Goal: Task Accomplishment & Management: Complete application form

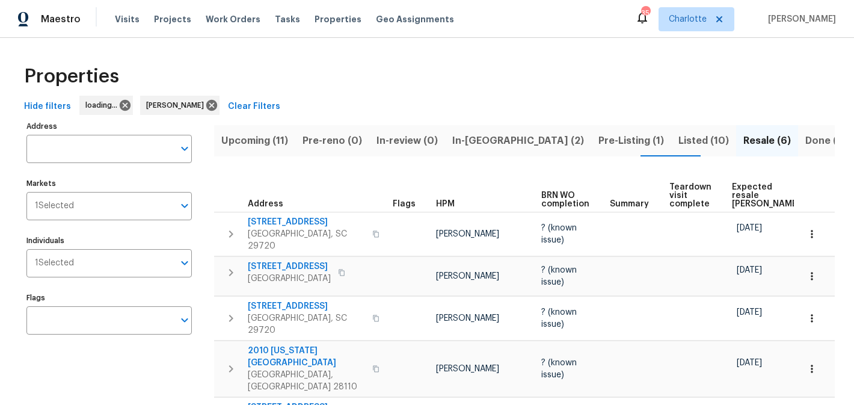
click at [265, 141] on span "Upcoming (11)" at bounding box center [254, 140] width 67 height 17
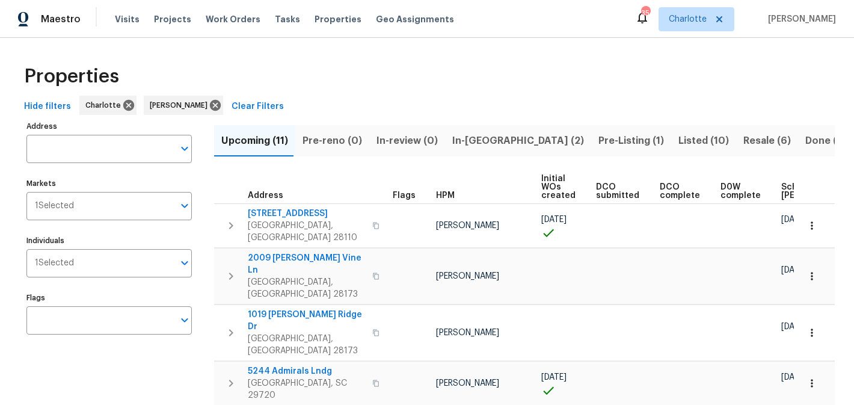
click at [468, 137] on span "In-[GEOGRAPHIC_DATA] (2)" at bounding box center [518, 140] width 132 height 17
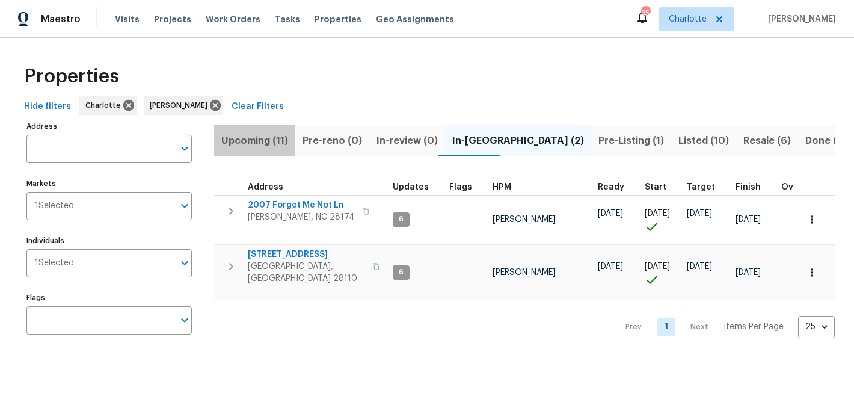
click at [267, 140] on span "Upcoming (11)" at bounding box center [254, 140] width 67 height 17
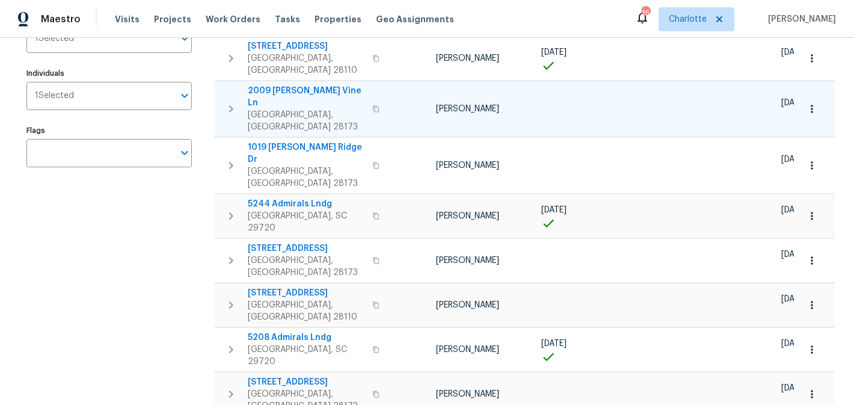
scroll to position [167, 0]
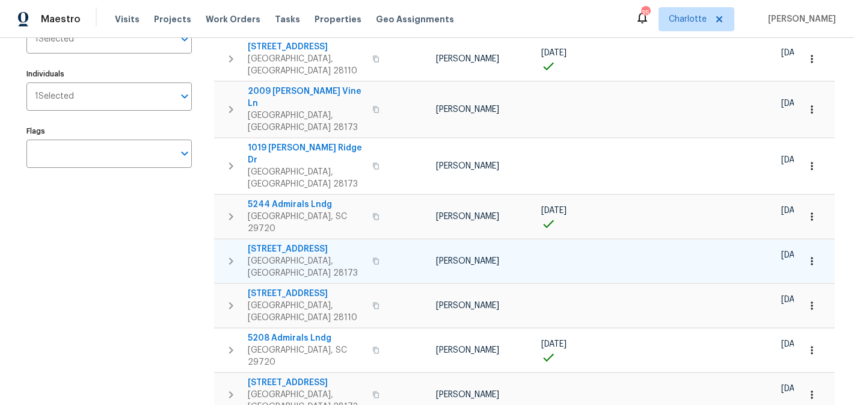
click at [307, 243] on span "[STREET_ADDRESS]" at bounding box center [306, 249] width 117 height 12
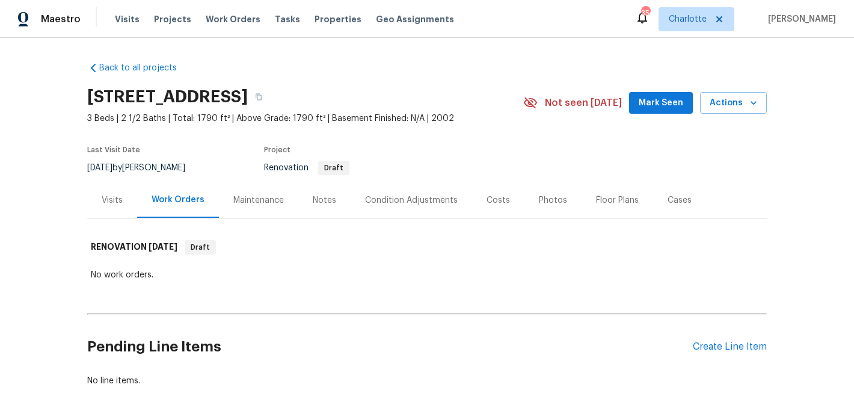
click at [322, 203] on div "Notes" at bounding box center [324, 200] width 23 height 12
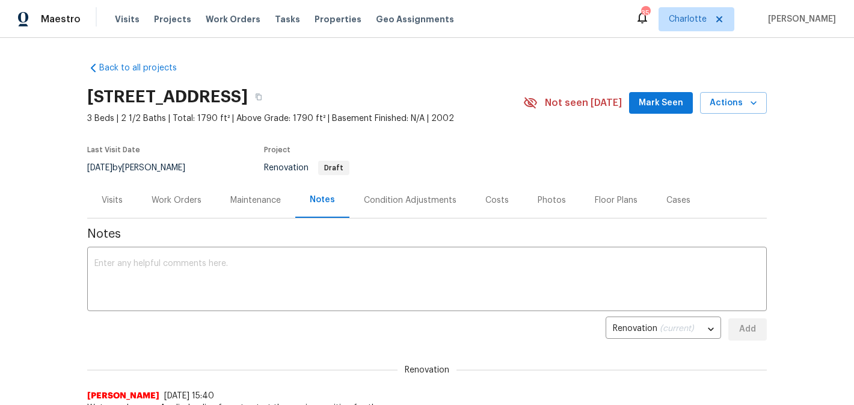
click at [411, 201] on div "Condition Adjustments" at bounding box center [410, 200] width 93 height 12
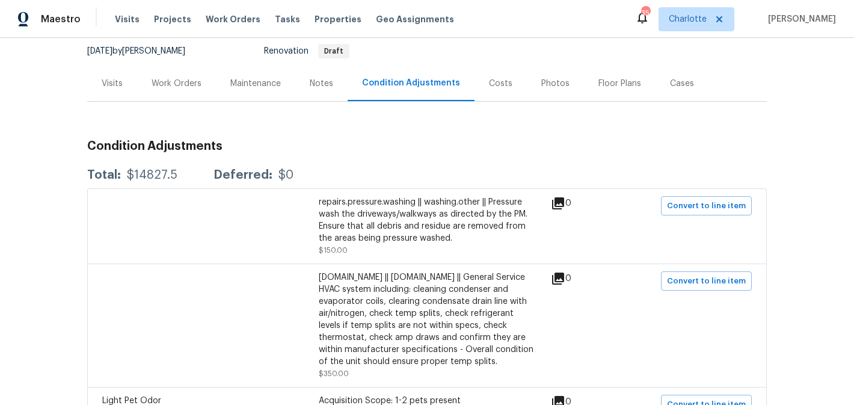
scroll to position [115, 0]
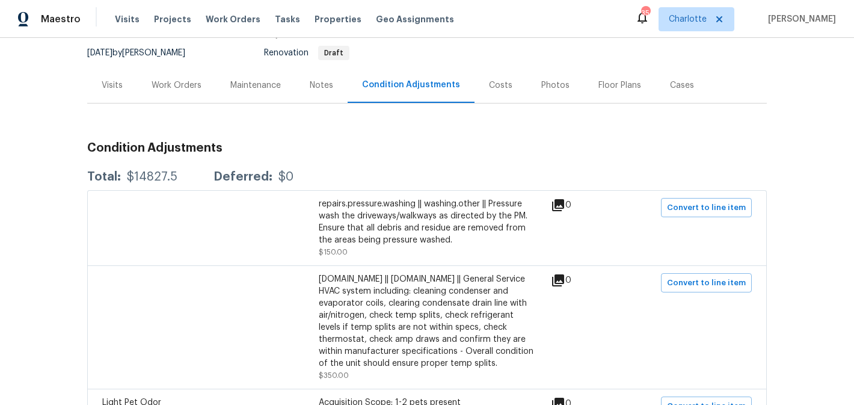
click at [253, 85] on div "Maintenance" at bounding box center [255, 85] width 51 height 12
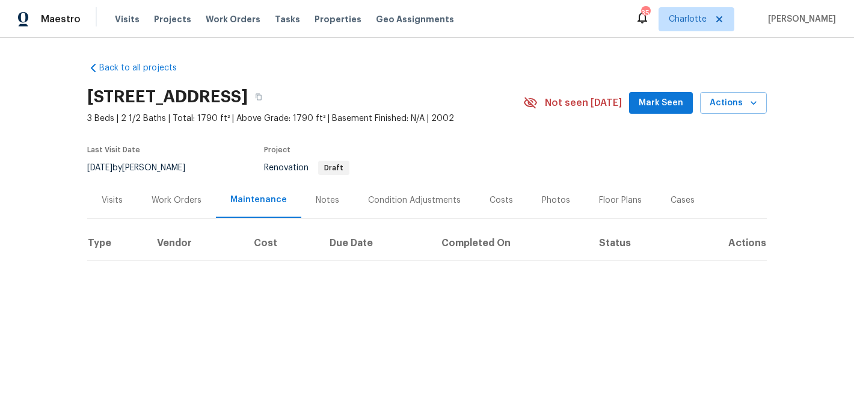
click at [176, 188] on div "Work Orders" at bounding box center [176, 199] width 79 height 35
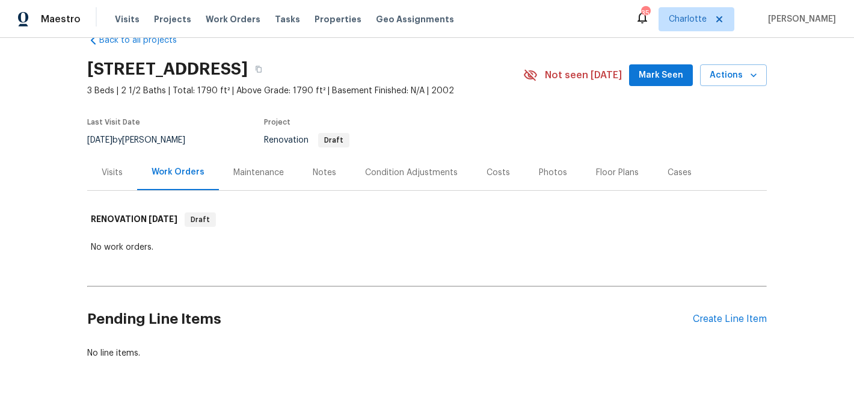
scroll to position [64, 0]
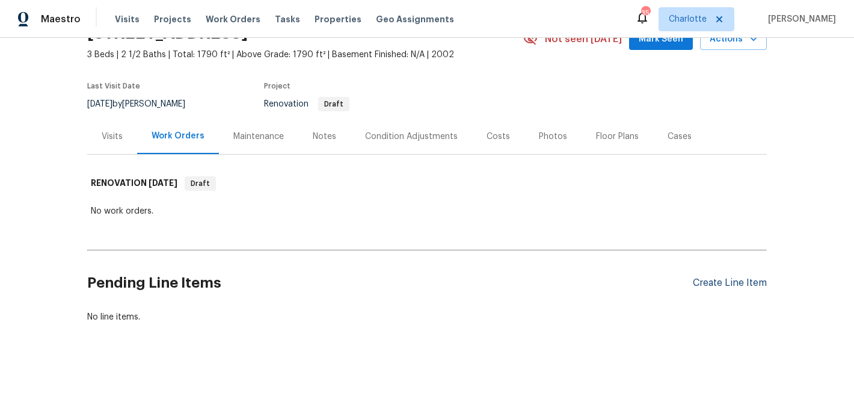
click at [725, 277] on div "Create Line Item" at bounding box center [730, 282] width 74 height 11
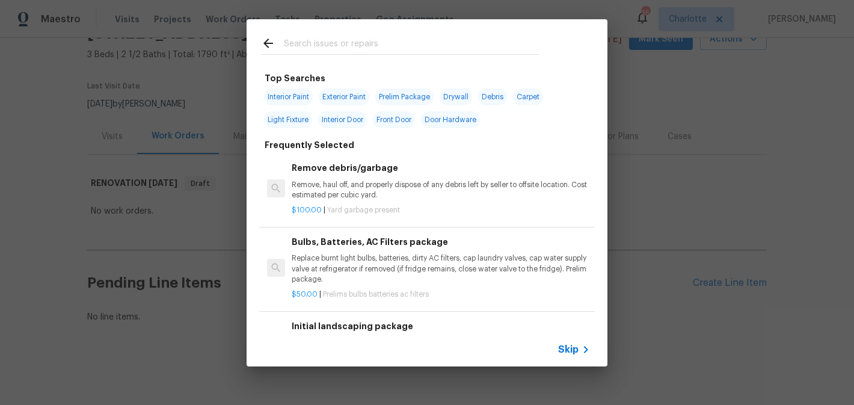
click at [379, 42] on input "text" at bounding box center [411, 45] width 255 height 18
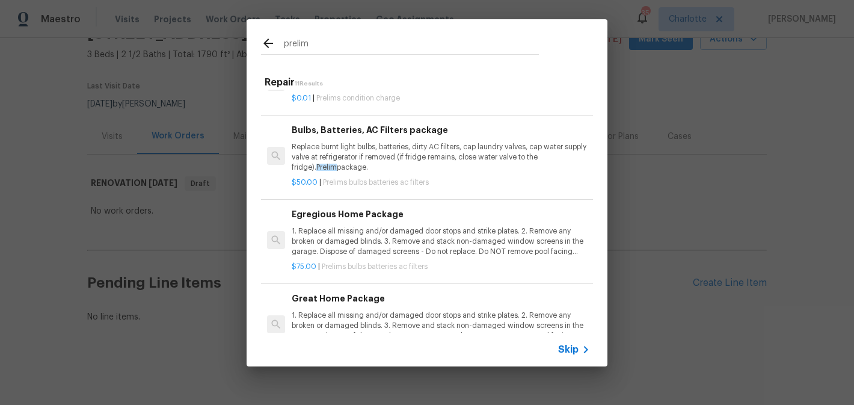
scroll to position [310, 0]
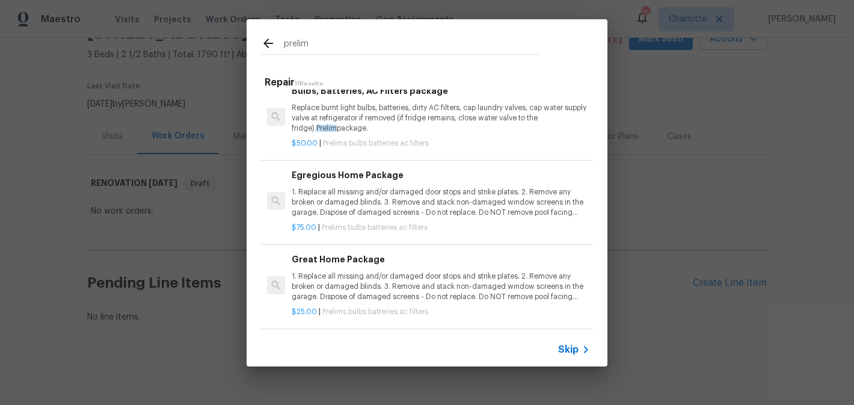
type input "prelim"
click at [452, 201] on p "1. Replace all missing and/or damaged door stops and strike plates. 2. Remove a…" at bounding box center [441, 202] width 298 height 31
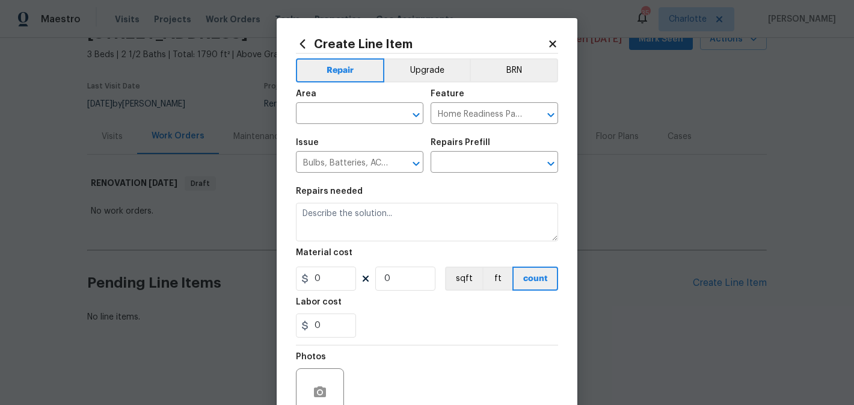
type input "Egregious Home Package $75.00"
type textarea "1. Replace all missing and/or damaged door stops and strike plates. 2. Remove a…"
type input "75"
type input "1"
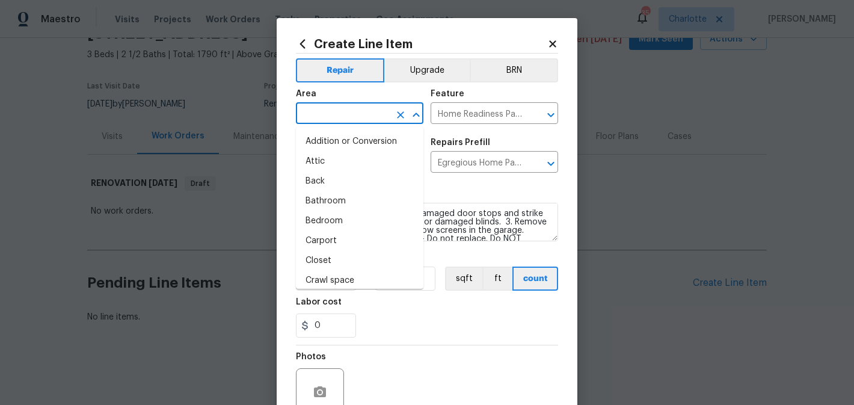
click at [354, 121] on input "text" at bounding box center [343, 114] width 94 height 19
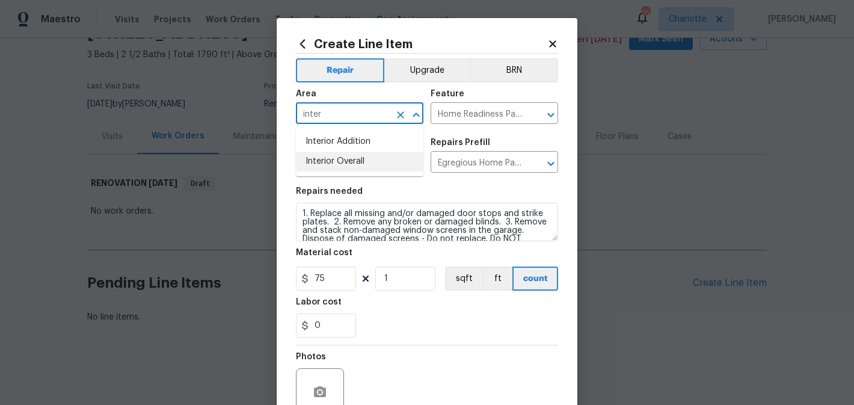
click at [339, 168] on li "Interior Overall" at bounding box center [359, 162] width 127 height 20
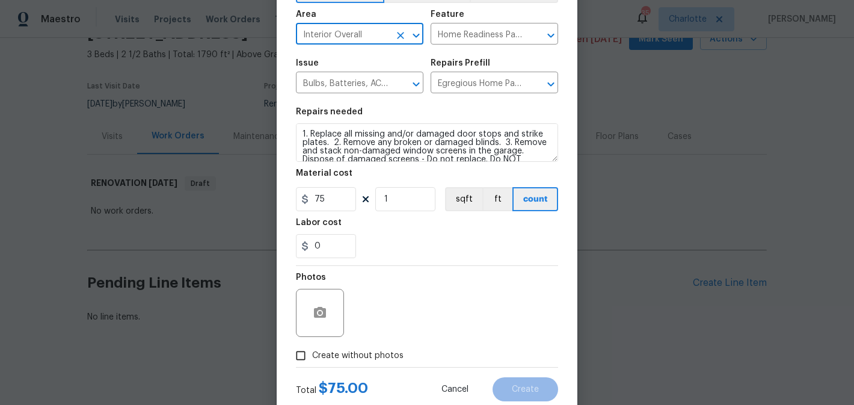
scroll to position [114, 0]
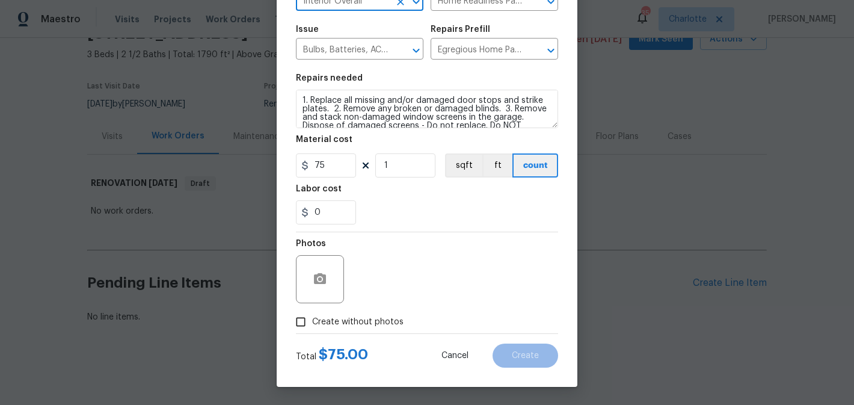
type input "Interior Overall"
click at [361, 326] on span "Create without photos" at bounding box center [357, 322] width 91 height 13
click at [312, 326] on input "Create without photos" at bounding box center [300, 321] width 23 height 23
checkbox input "true"
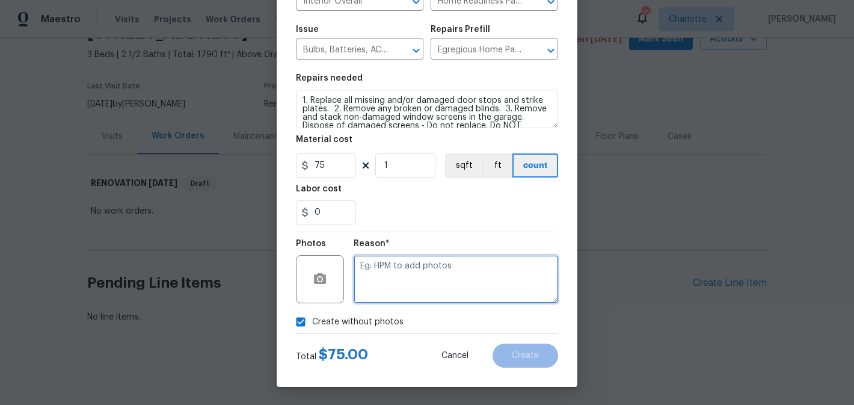
click at [392, 289] on textarea at bounding box center [456, 279] width 204 height 48
type textarea "edit"
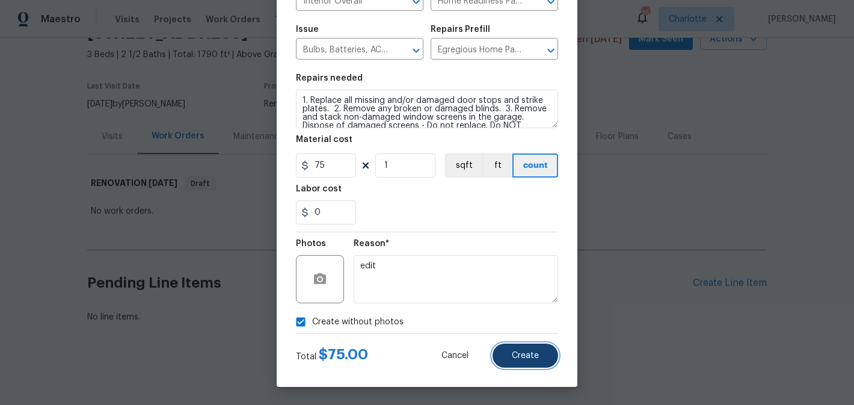
click at [510, 360] on button "Create" at bounding box center [525, 355] width 66 height 24
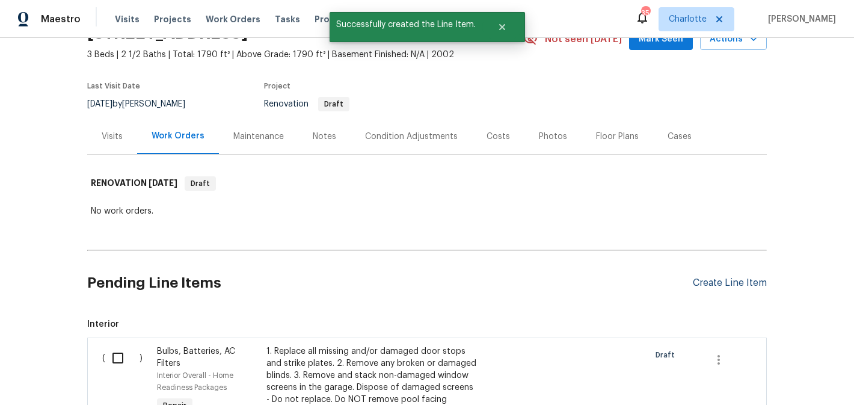
click at [725, 282] on div "Create Line Item" at bounding box center [730, 282] width 74 height 11
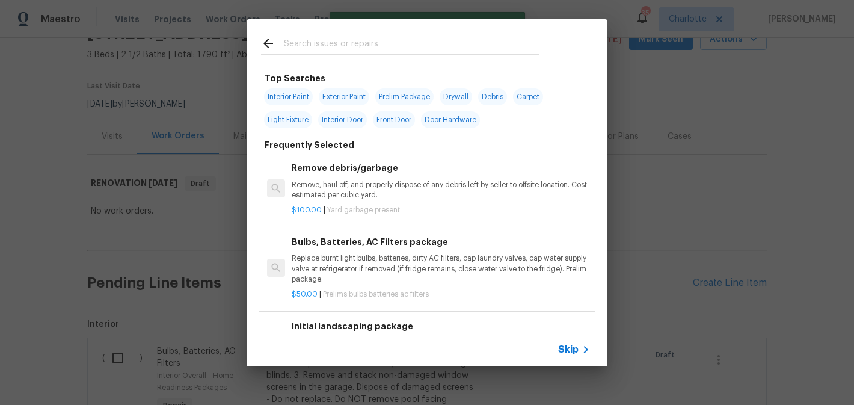
click at [360, 49] on input "text" at bounding box center [411, 45] width 255 height 18
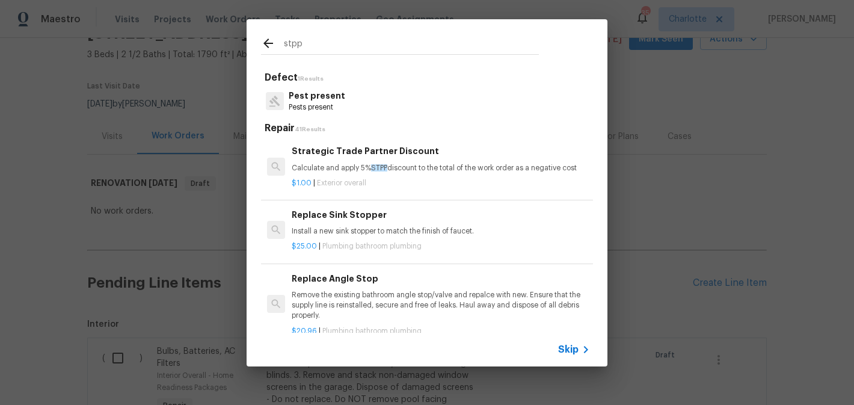
type input "stpp"
click at [405, 162] on div "Strategic Trade Partner Discount Calculate and apply 5% STPP discount to the to…" at bounding box center [441, 158] width 298 height 29
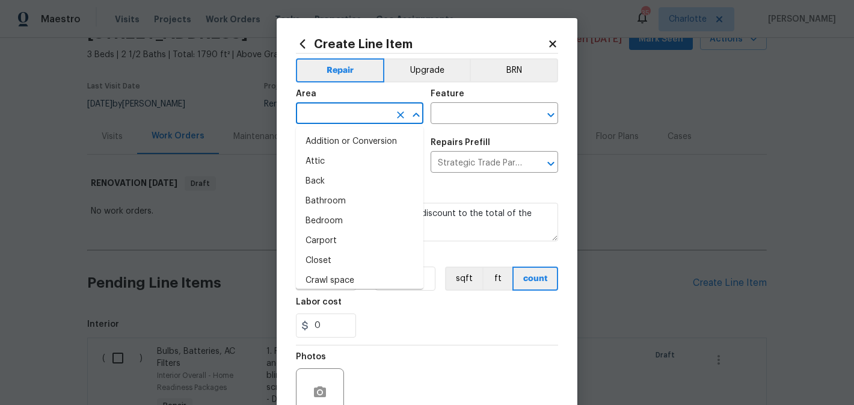
click at [379, 114] on input "text" at bounding box center [343, 114] width 94 height 19
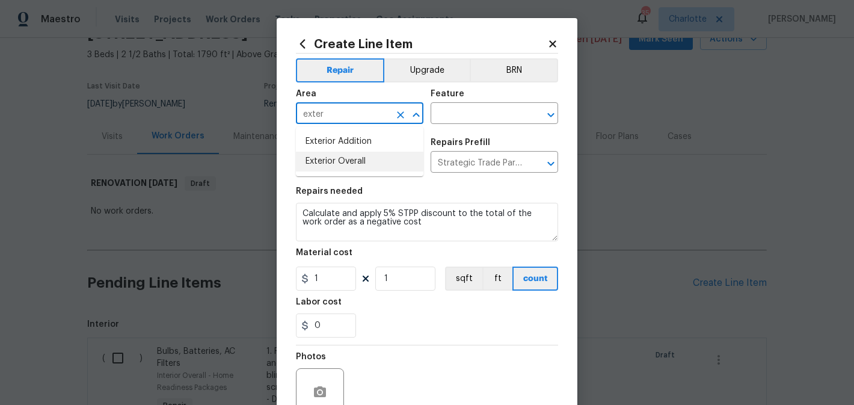
click at [387, 155] on li "Exterior Overall" at bounding box center [359, 162] width 127 height 20
type input "Exterior Overall"
click at [486, 118] on input "text" at bounding box center [477, 114] width 94 height 19
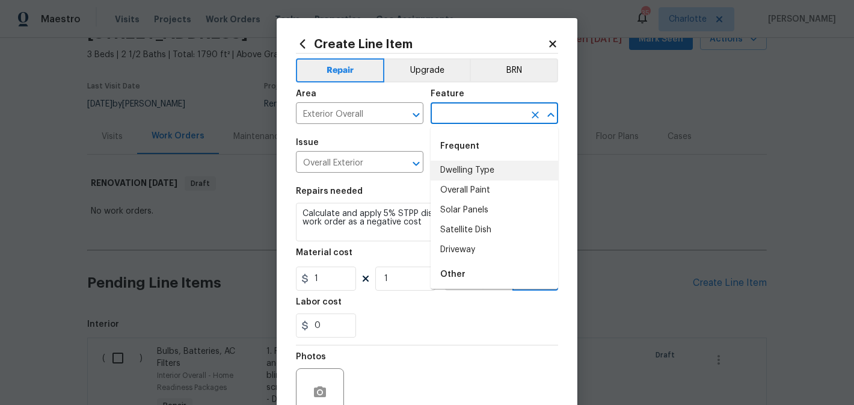
click at [480, 165] on li "Dwelling Type" at bounding box center [493, 171] width 127 height 20
type input "Dwelling Type"
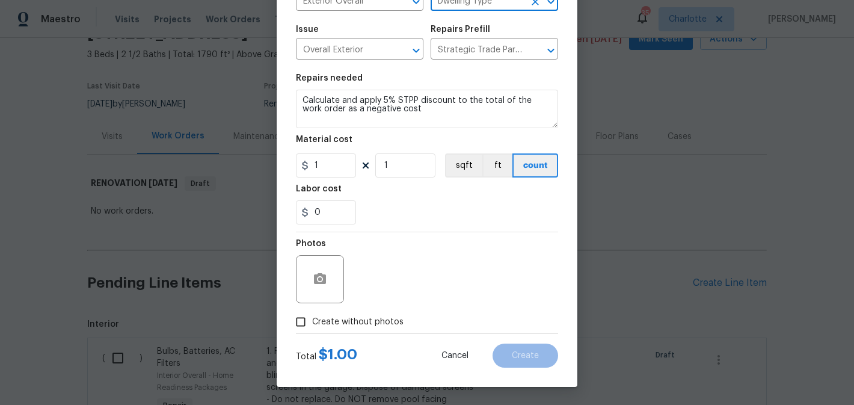
click at [363, 328] on label "Create without photos" at bounding box center [346, 321] width 114 height 23
click at [312, 328] on input "Create without photos" at bounding box center [300, 321] width 23 height 23
checkbox input "true"
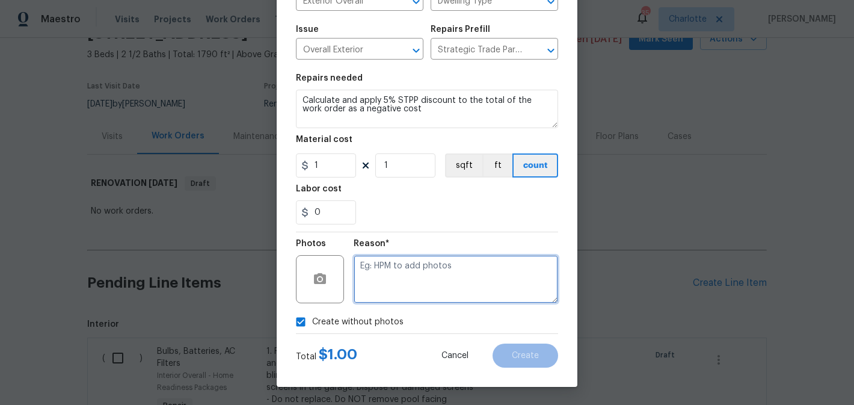
click at [424, 279] on textarea at bounding box center [456, 279] width 204 height 48
type textarea "edit"
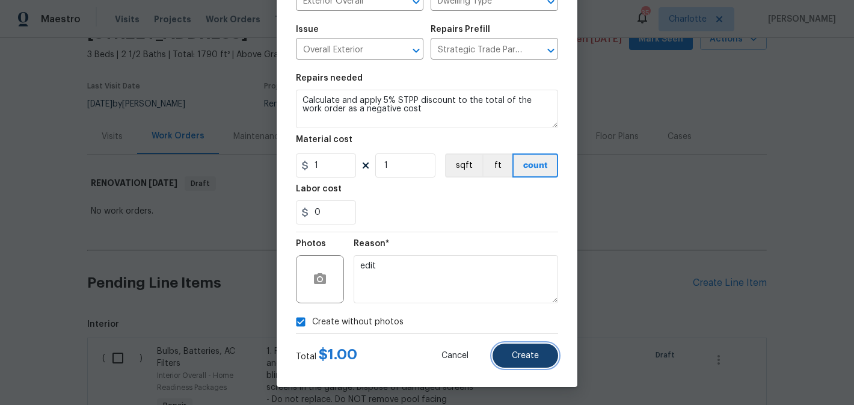
click at [514, 351] on span "Create" at bounding box center [525, 355] width 27 height 9
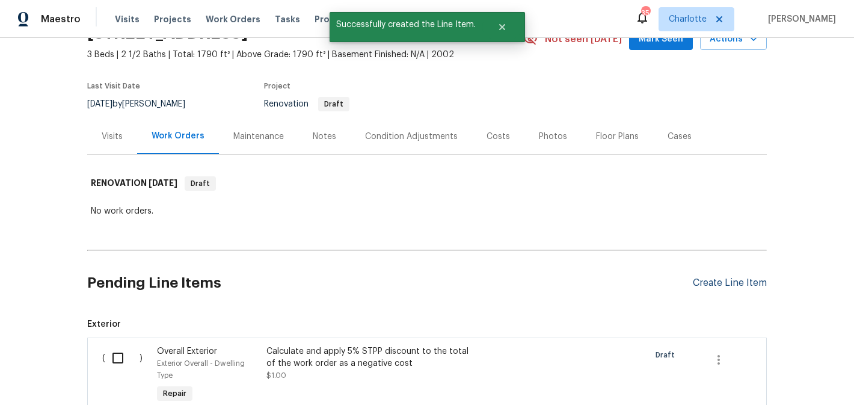
click at [718, 280] on div "Create Line Item" at bounding box center [730, 282] width 74 height 11
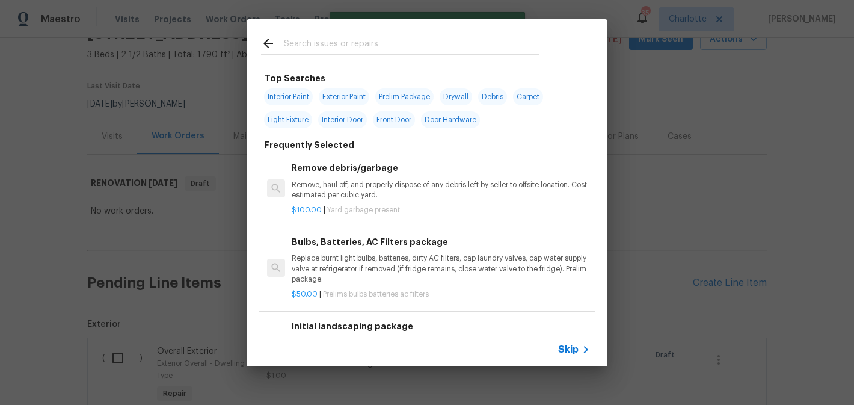
click at [429, 47] on input "text" at bounding box center [411, 45] width 255 height 18
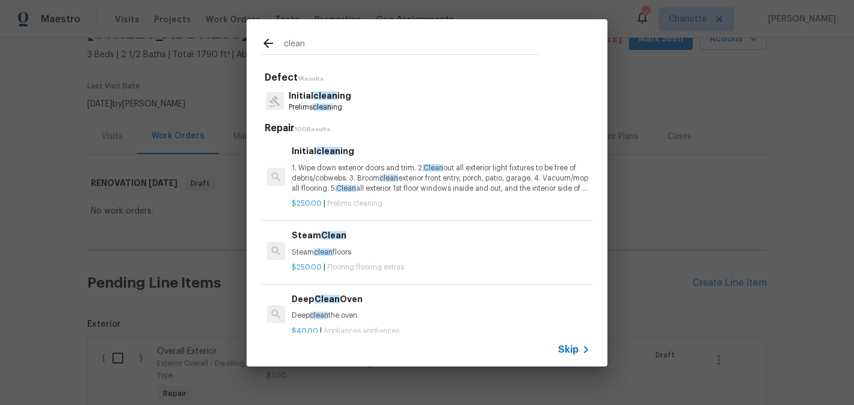
type input "clean"
click at [365, 99] on div "Initial clean ing Prelims clean ing" at bounding box center [427, 101] width 332 height 32
click at [373, 167] on p "1. Wipe down exterior doors and trim. 2. Clean out all exterior light fixtures …" at bounding box center [441, 178] width 298 height 31
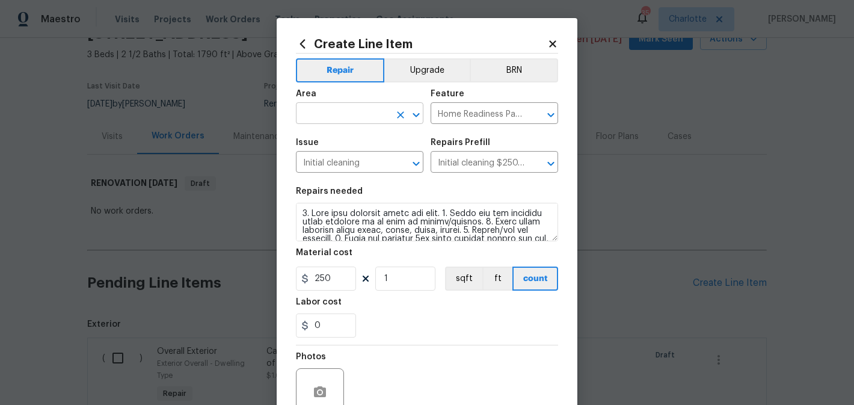
click at [372, 123] on input "text" at bounding box center [343, 114] width 94 height 19
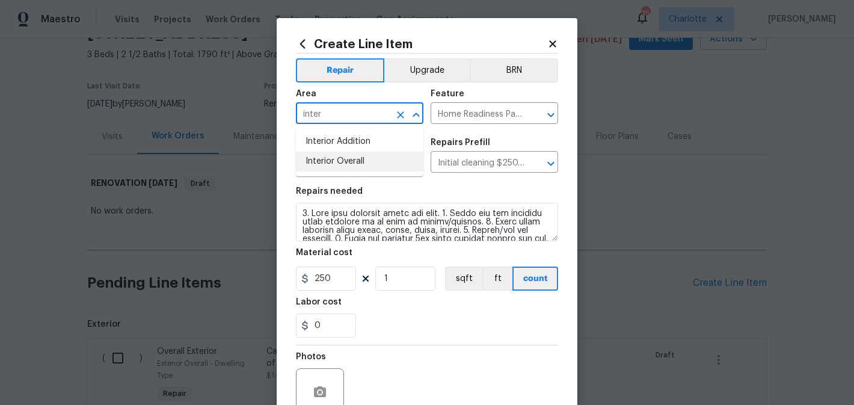
click at [356, 167] on li "Interior Overall" at bounding box center [359, 162] width 127 height 20
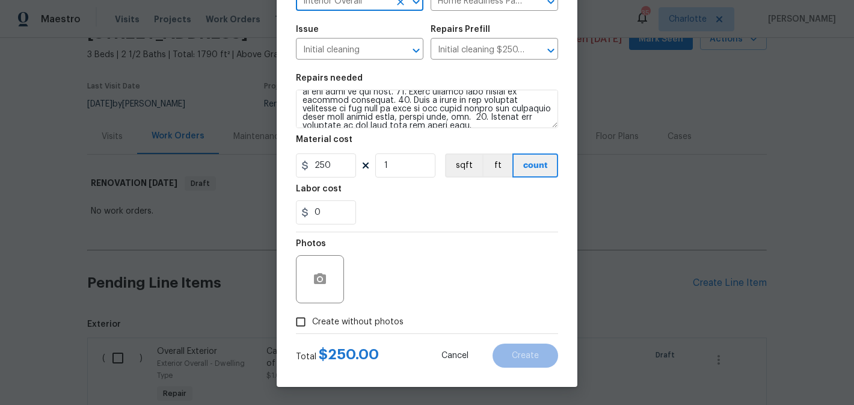
type input "Interior Overall"
click at [355, 321] on span "Create without photos" at bounding box center [357, 322] width 91 height 13
click at [312, 321] on input "Create without photos" at bounding box center [300, 321] width 23 height 23
checkbox input "true"
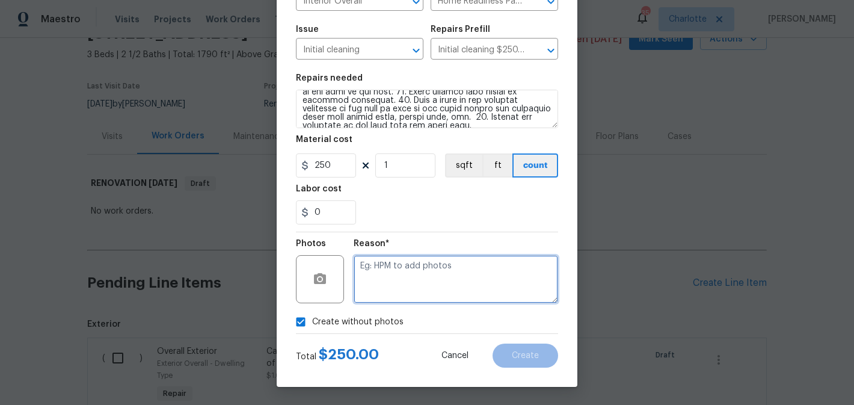
click at [422, 267] on textarea at bounding box center [456, 279] width 204 height 48
type textarea "edit"
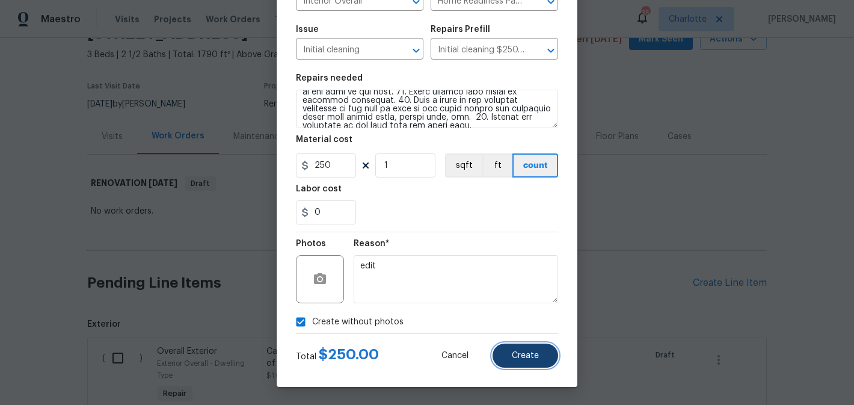
click at [526, 357] on span "Create" at bounding box center [525, 355] width 27 height 9
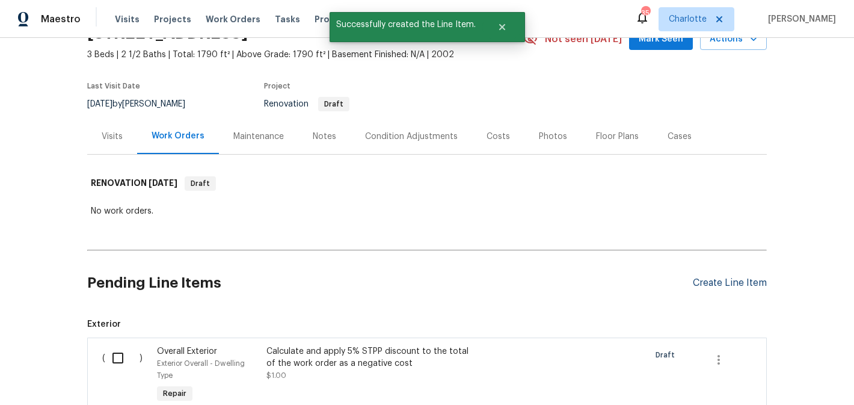
click at [740, 285] on div "Create Line Item" at bounding box center [730, 282] width 74 height 11
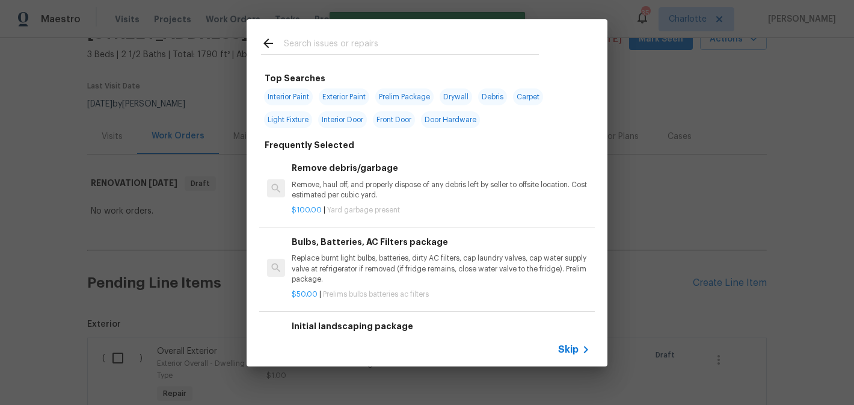
click at [382, 330] on h6 "Initial landscaping package" at bounding box center [441, 325] width 298 height 13
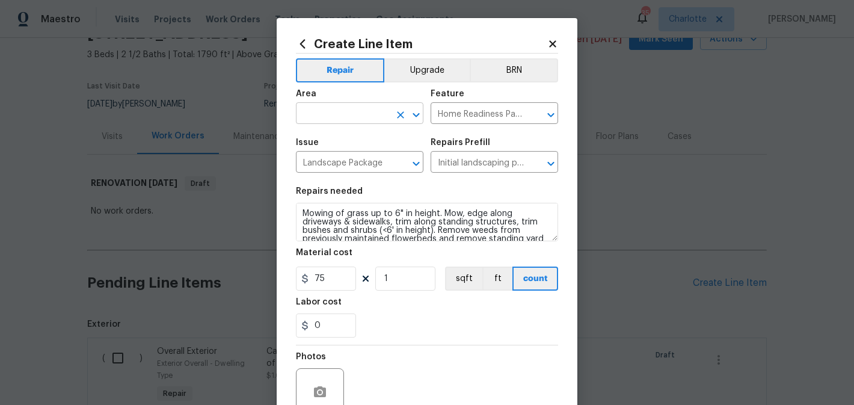
click at [360, 120] on input "text" at bounding box center [343, 114] width 94 height 19
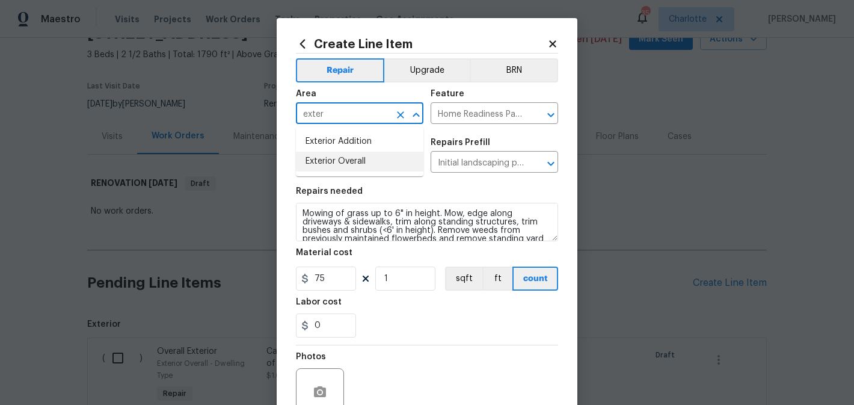
click at [357, 161] on li "Exterior Overall" at bounding box center [359, 162] width 127 height 20
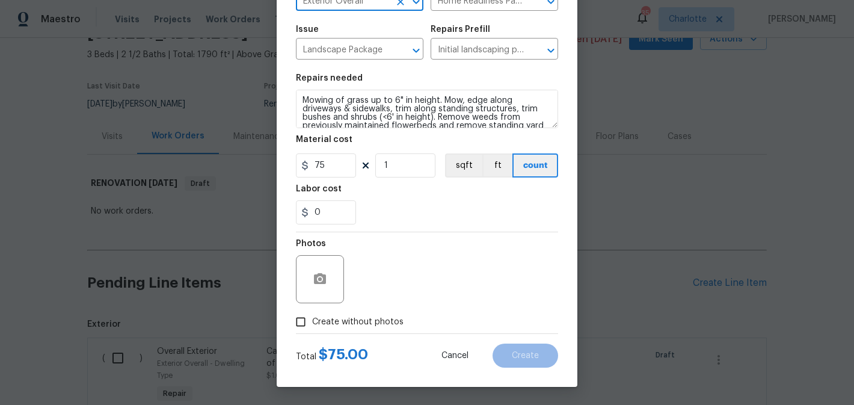
type input "Exterior Overall"
click at [376, 317] on span "Create without photos" at bounding box center [357, 322] width 91 height 13
click at [312, 317] on input "Create without photos" at bounding box center [300, 321] width 23 height 23
checkbox input "true"
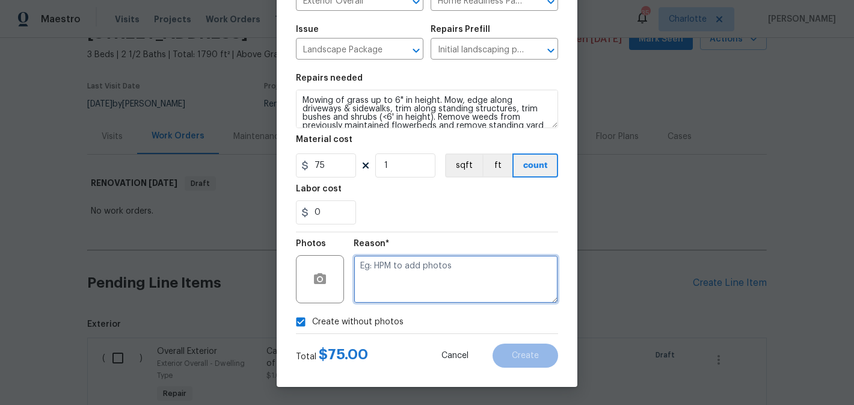
click at [412, 295] on textarea at bounding box center [456, 279] width 204 height 48
type textarea "edit"
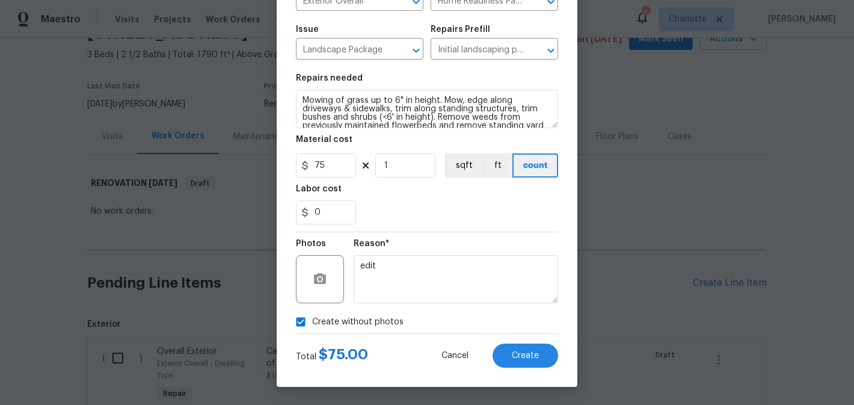
click at [446, 207] on div "0" at bounding box center [427, 212] width 262 height 24
click at [506, 358] on button "Create" at bounding box center [525, 355] width 66 height 24
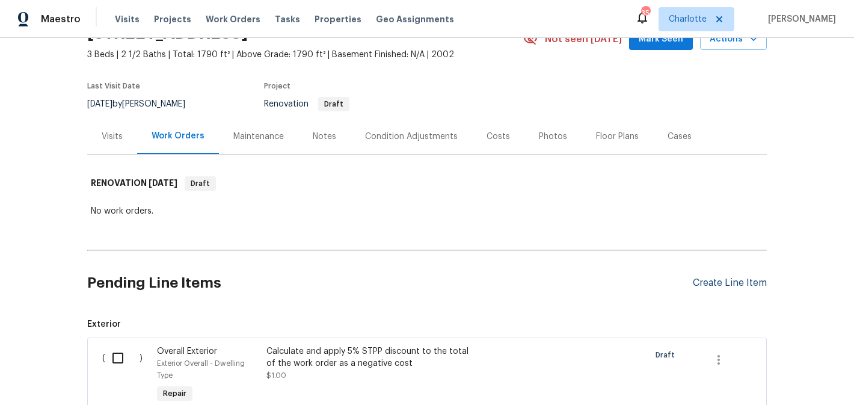
click at [708, 279] on div "Create Line Item" at bounding box center [730, 282] width 74 height 11
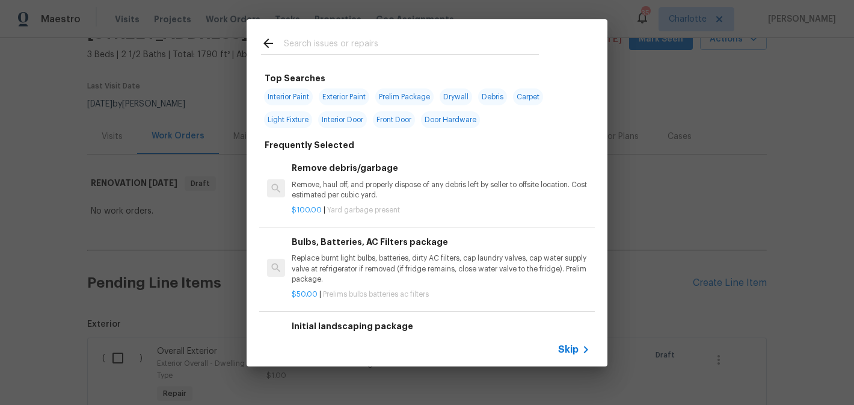
click at [365, 43] on input "text" at bounding box center [411, 45] width 255 height 18
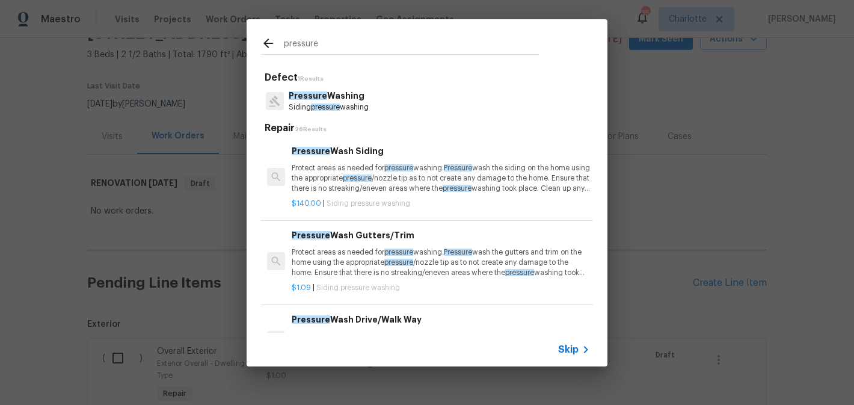
type input "pressure"
click at [381, 102] on div "Pressure Washing Siding pressure washing" at bounding box center [427, 101] width 332 height 32
click at [361, 99] on p "Pressure Washing" at bounding box center [329, 96] width 80 height 13
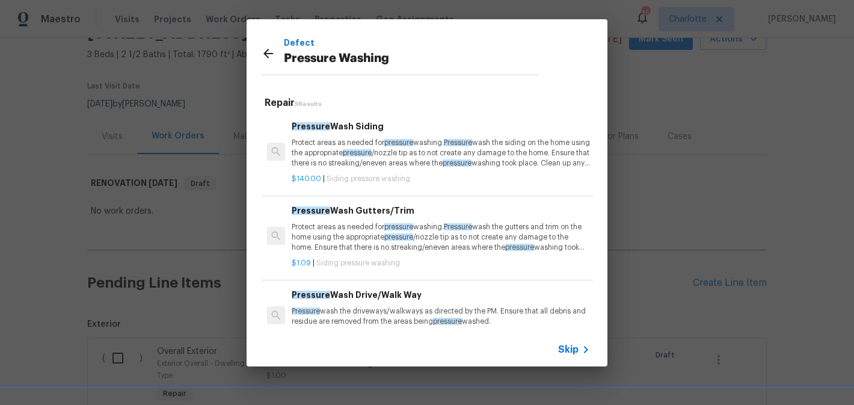
click at [355, 153] on p "Protect areas as needed for pressure washing. Pressure wash the siding on the h…" at bounding box center [441, 153] width 298 height 31
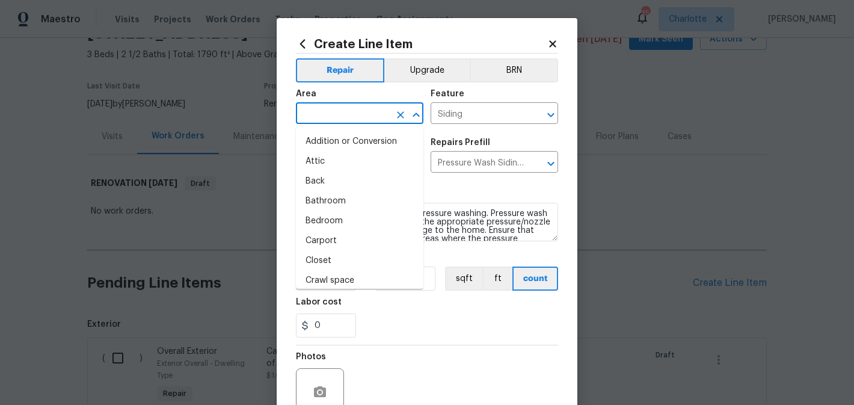
click at [357, 117] on input "text" at bounding box center [343, 114] width 94 height 19
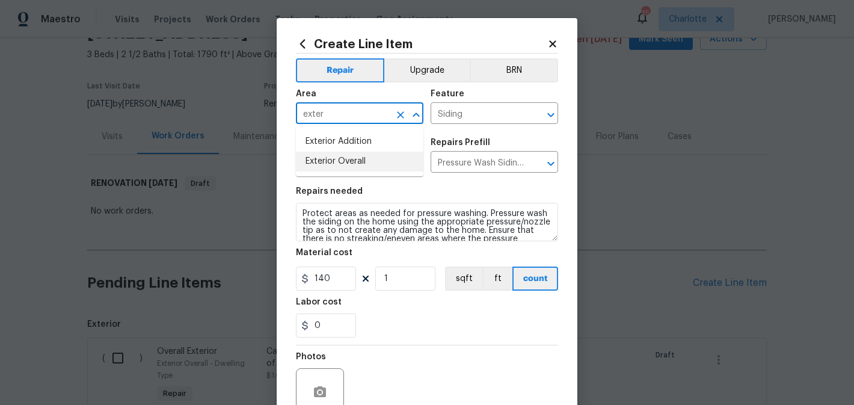
click at [360, 167] on li "Exterior Overall" at bounding box center [359, 162] width 127 height 20
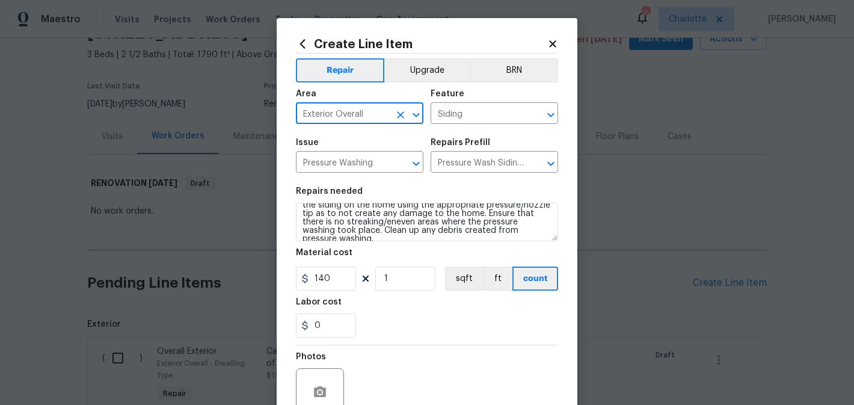
type input "Exterior Overall"
click at [542, 234] on textarea "Protect areas as needed for pressure washing. Pressure wash the siding on the h…" at bounding box center [427, 222] width 262 height 38
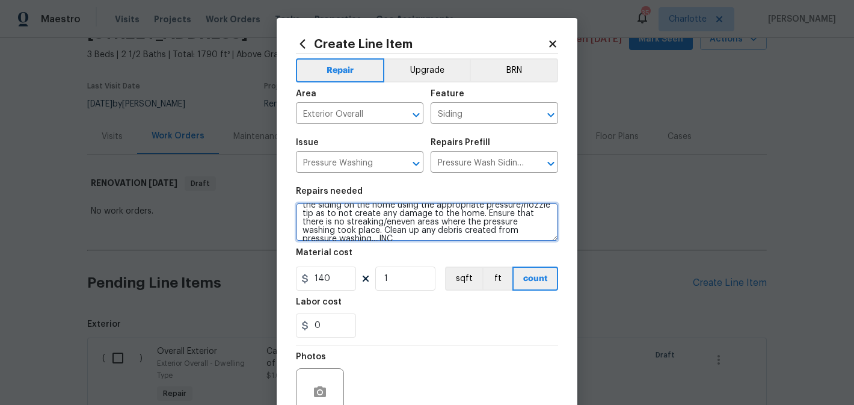
scroll to position [19, 0]
type textarea "Protect areas as needed for pressure washing. Pressure wash the siding on the h…"
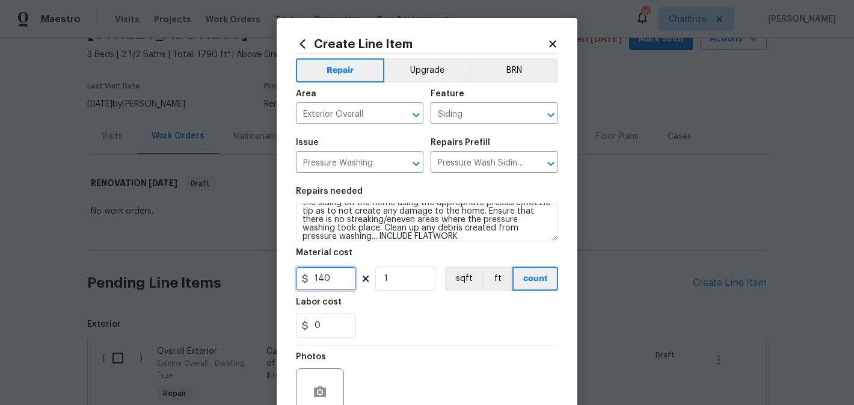
click at [336, 275] on input "140" at bounding box center [326, 278] width 60 height 24
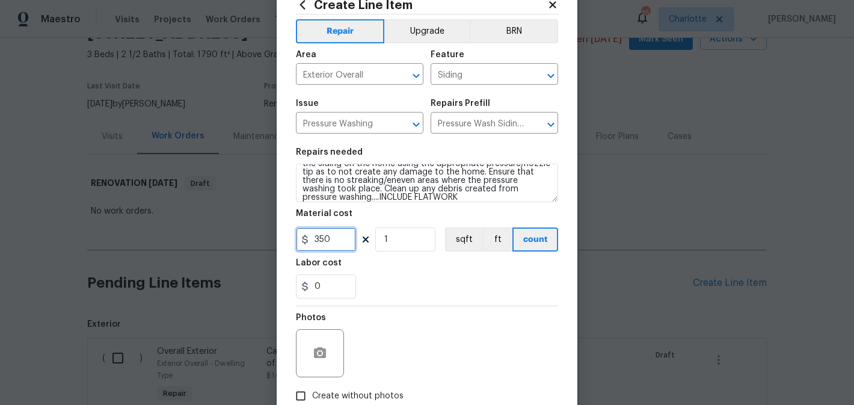
scroll to position [114, 0]
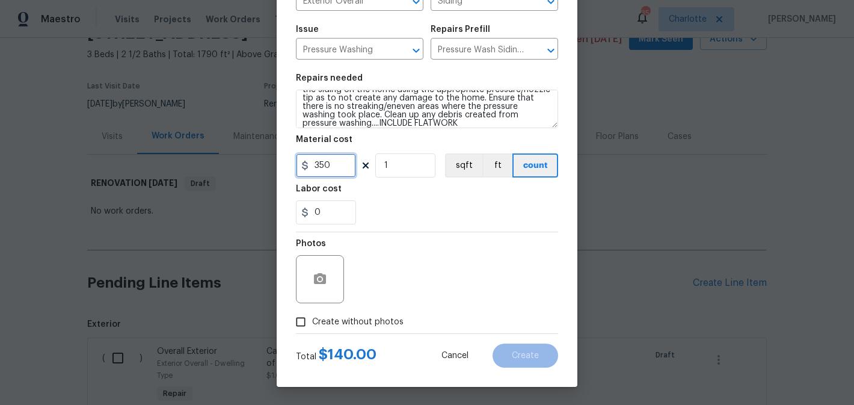
type input "350"
click at [379, 329] on label "Create without photos" at bounding box center [346, 321] width 114 height 23
click at [312, 329] on input "Create without photos" at bounding box center [300, 321] width 23 height 23
checkbox input "true"
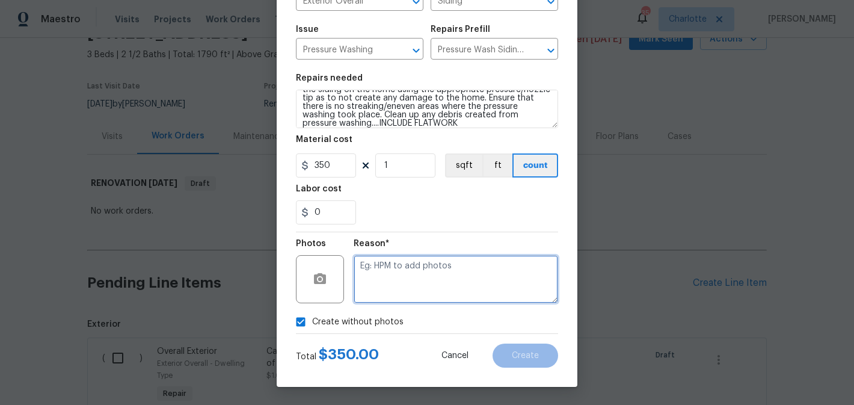
click at [414, 288] on textarea at bounding box center [456, 279] width 204 height 48
type textarea "edit"
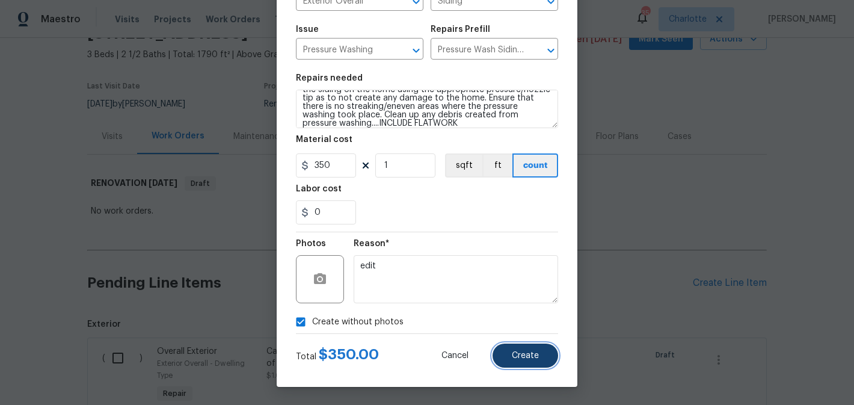
click at [538, 367] on button "Create" at bounding box center [525, 355] width 66 height 24
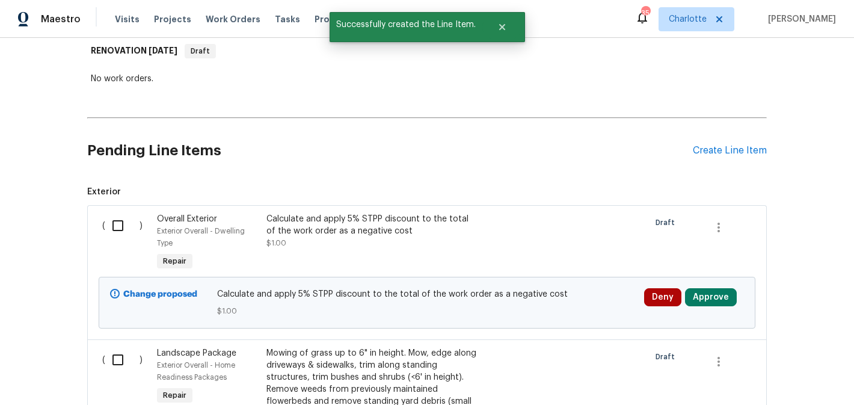
scroll to position [125, 0]
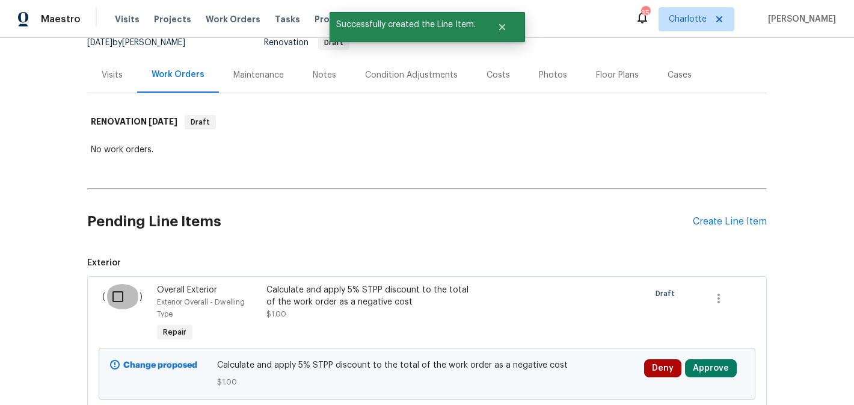
click at [114, 287] on input "checkbox" at bounding box center [122, 296] width 34 height 25
checkbox input "true"
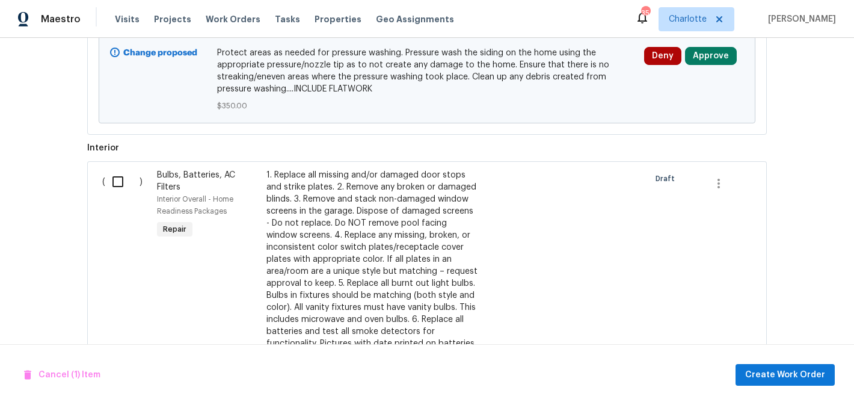
scroll to position [880, 0]
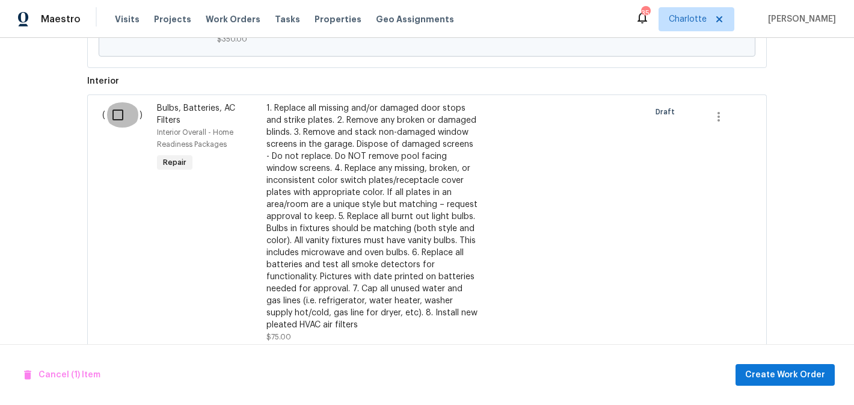
click at [115, 108] on input "checkbox" at bounding box center [122, 114] width 34 height 25
checkbox input "true"
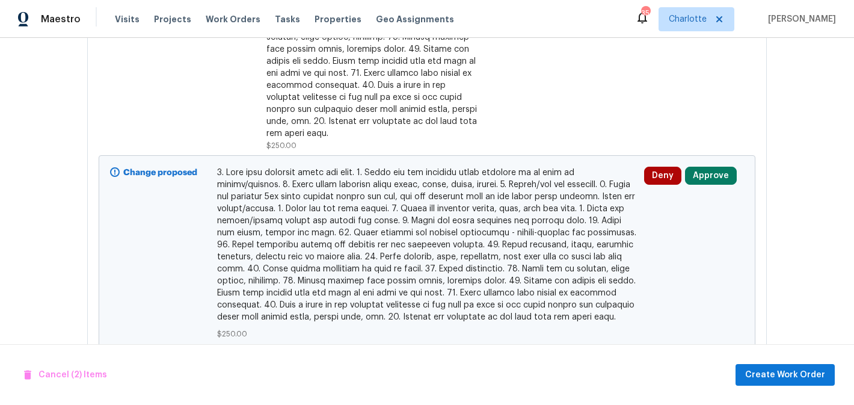
scroll to position [1620, 0]
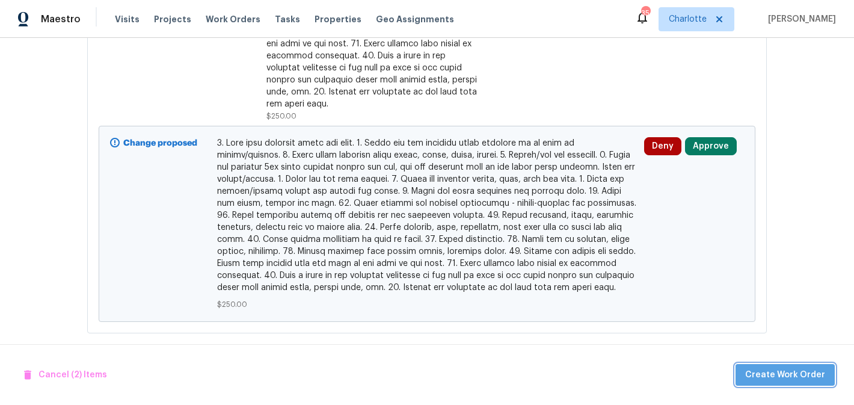
click at [791, 369] on span "Create Work Order" at bounding box center [785, 374] width 80 height 15
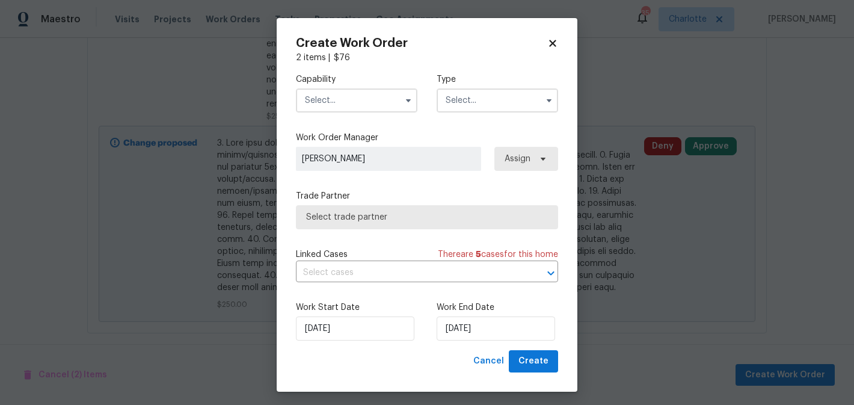
click at [356, 97] on input "text" at bounding box center [356, 100] width 121 height 24
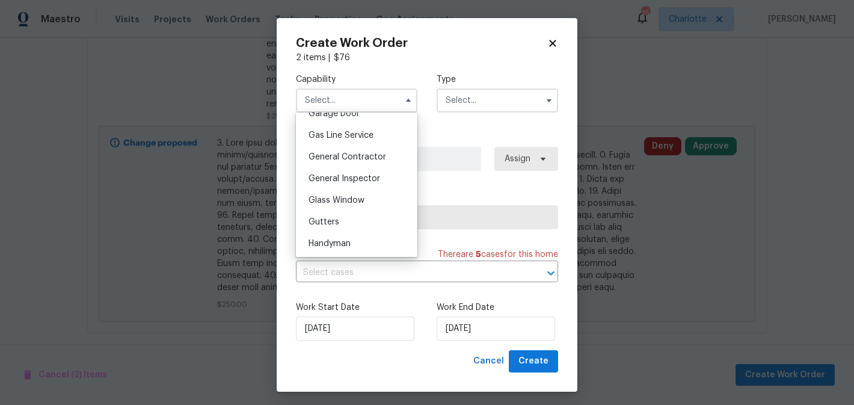
scroll to position [540, 0]
click at [366, 161] on span "General Contractor" at bounding box center [347, 161] width 78 height 8
type input "General Contractor"
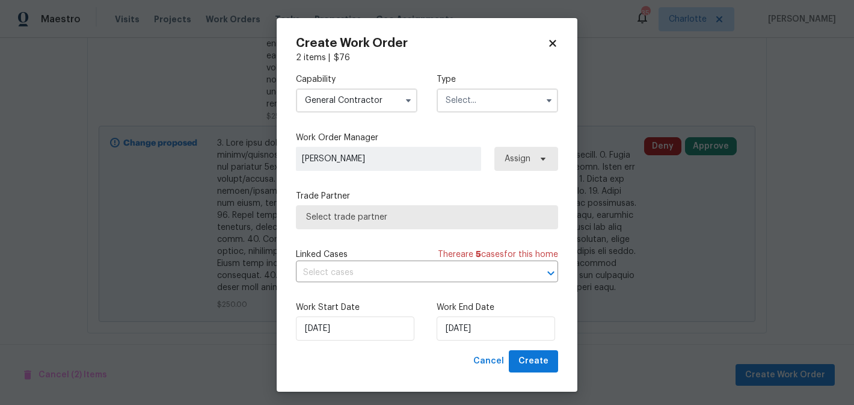
click at [475, 92] on input "text" at bounding box center [497, 100] width 121 height 24
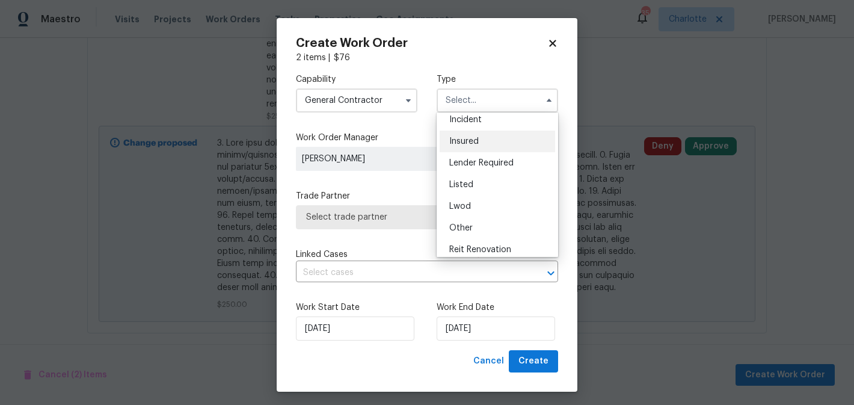
scroll to position [143, 0]
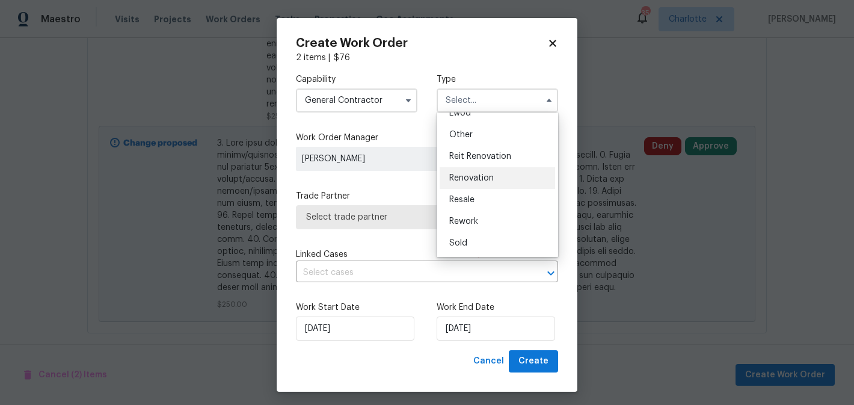
click at [483, 174] on span "Renovation" at bounding box center [471, 178] width 44 height 8
type input "Renovation"
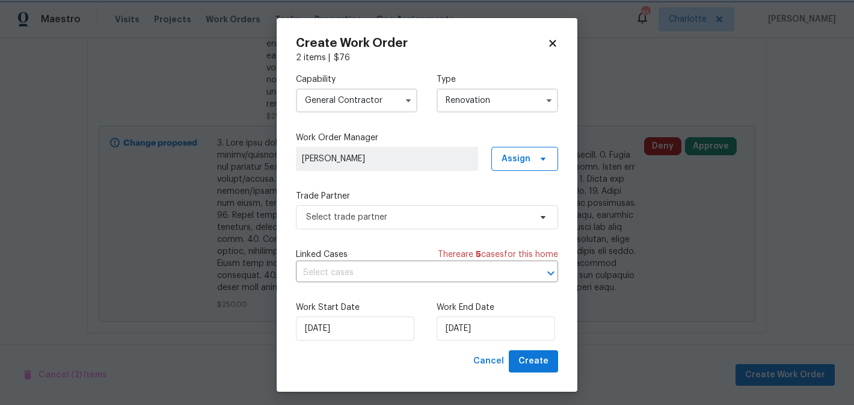
scroll to position [5, 0]
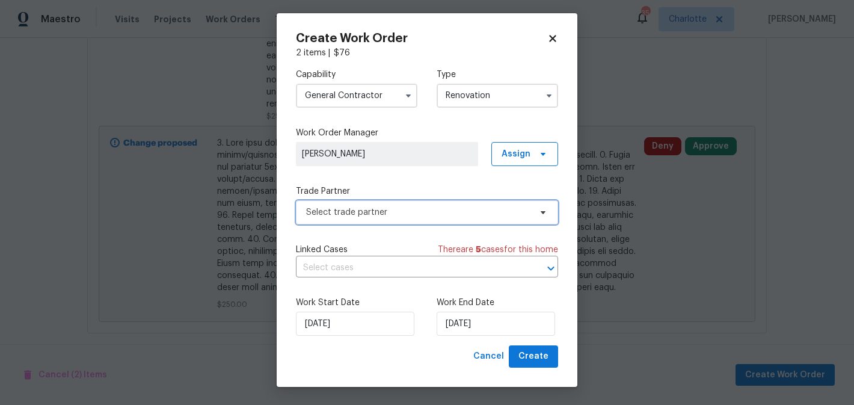
click at [394, 215] on span "Select trade partner" at bounding box center [418, 212] width 224 height 12
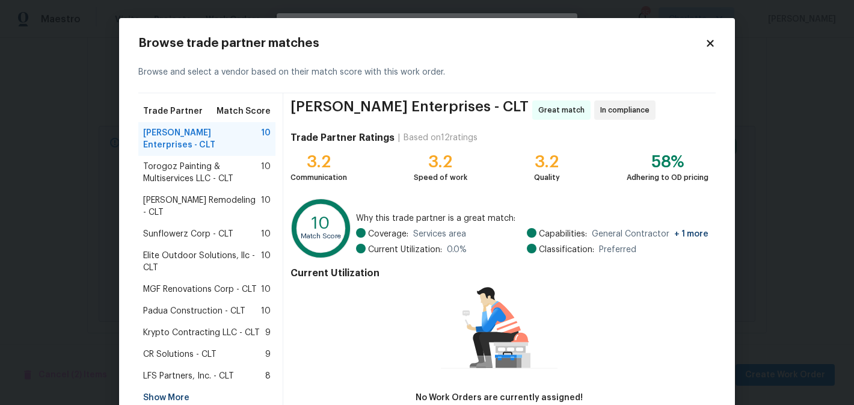
click at [236, 161] on span "Torogoz Painting & Multiservices LLC - CLT" at bounding box center [202, 173] width 118 height 24
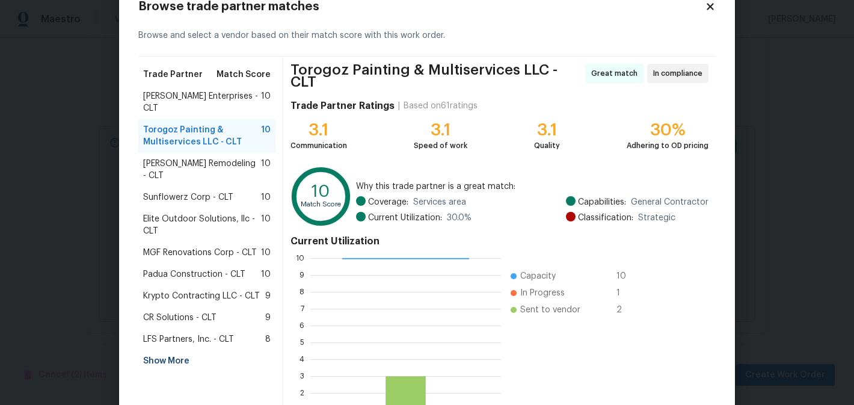
scroll to position [126, 0]
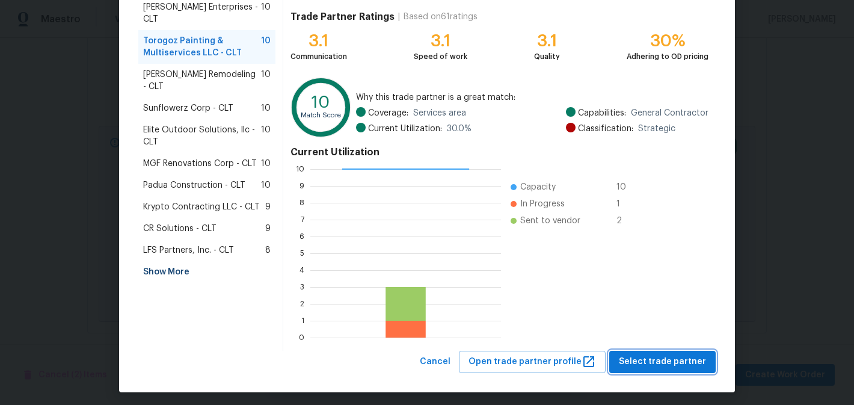
click at [663, 364] on button "Select trade partner" at bounding box center [662, 362] width 106 height 22
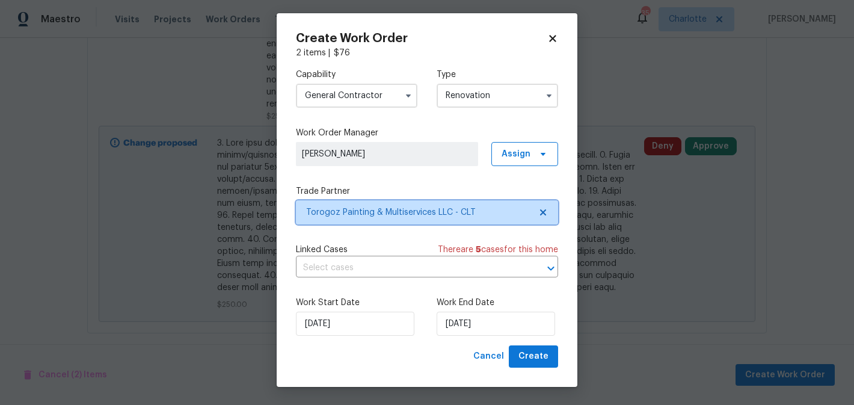
scroll to position [0, 0]
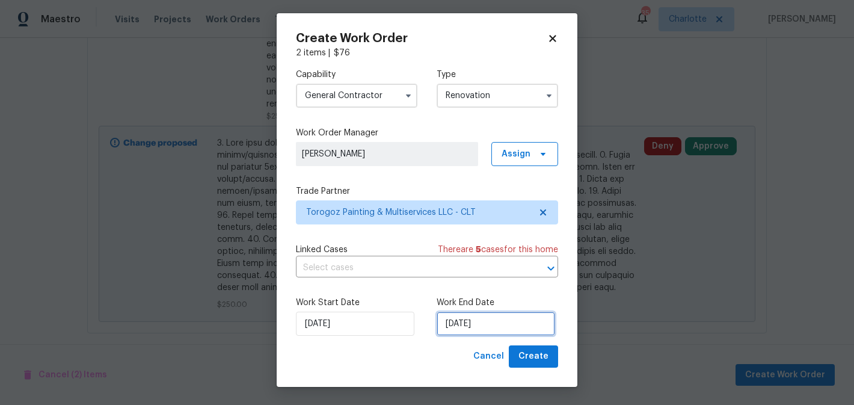
click at [495, 326] on input "[DATE]" at bounding box center [496, 323] width 118 height 24
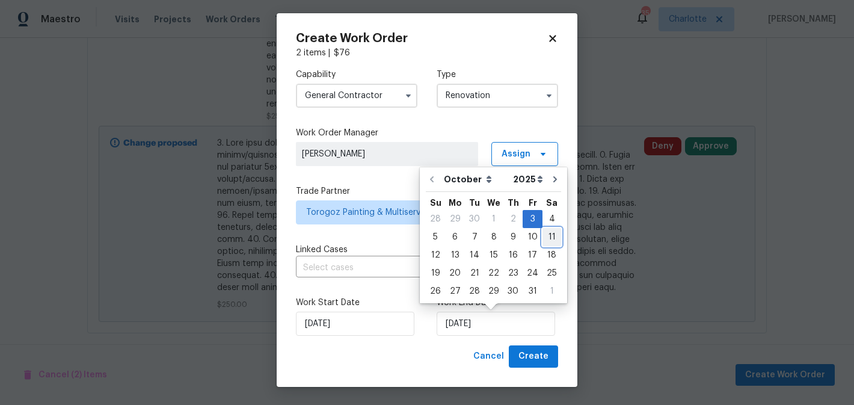
click at [544, 236] on div "11" at bounding box center [551, 236] width 19 height 17
type input "[DATE]"
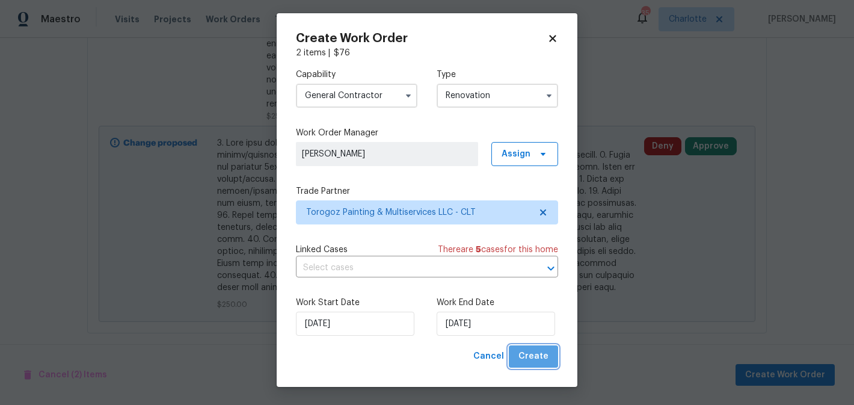
click at [538, 362] on span "Create" at bounding box center [533, 356] width 30 height 15
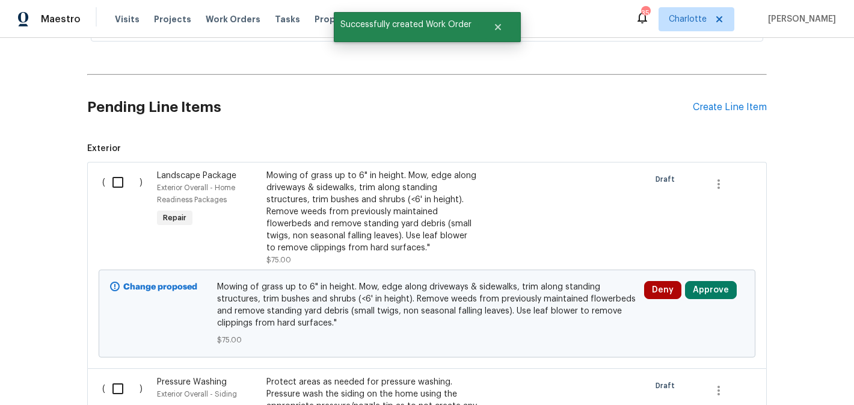
scroll to position [298, 0]
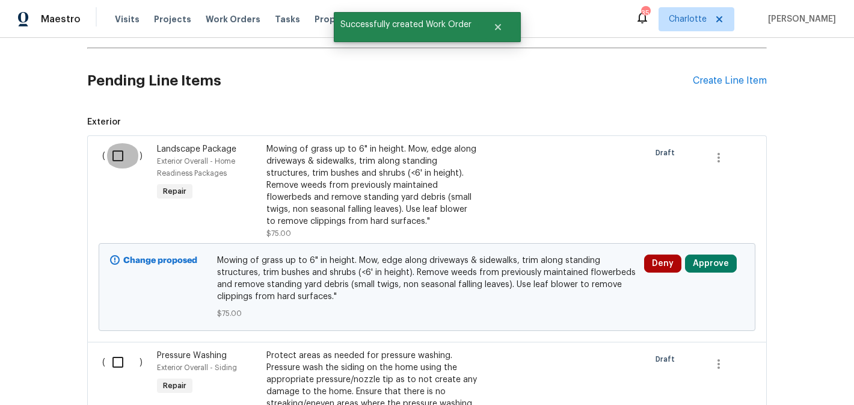
click at [125, 158] on input "checkbox" at bounding box center [122, 155] width 34 height 25
checkbox input "true"
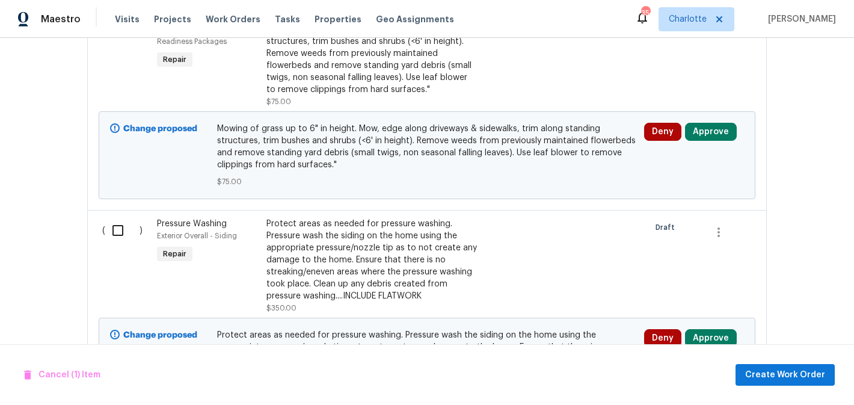
scroll to position [438, 0]
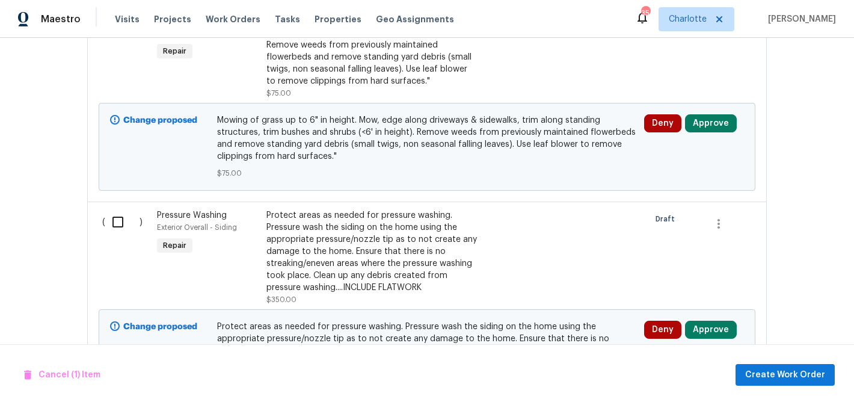
click at [118, 216] on input "checkbox" at bounding box center [122, 221] width 34 height 25
checkbox input "true"
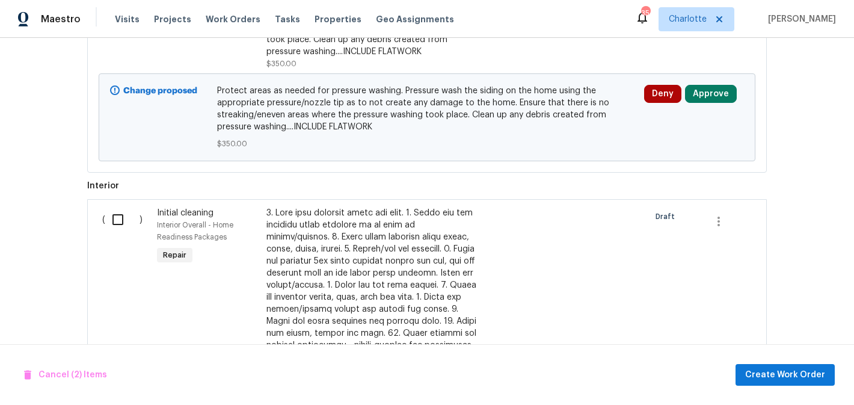
scroll to position [797, 0]
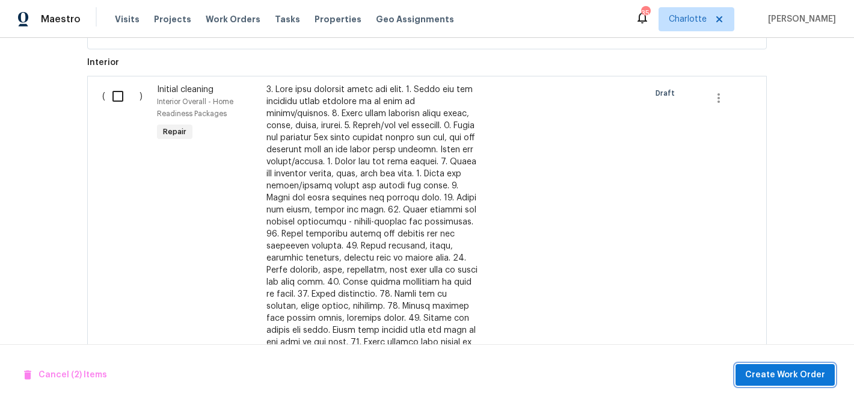
click at [782, 371] on span "Create Work Order" at bounding box center [785, 374] width 80 height 15
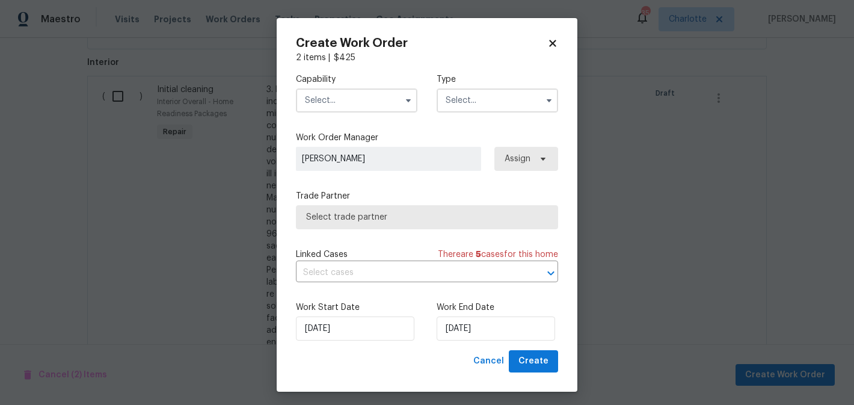
click at [371, 94] on input "text" at bounding box center [356, 100] width 121 height 24
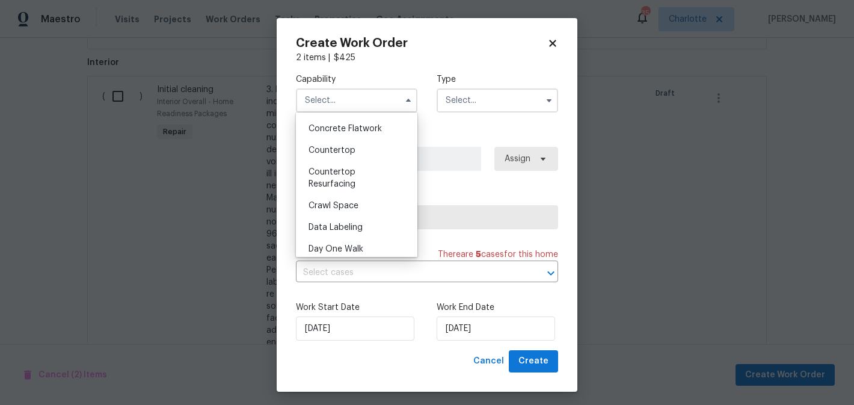
scroll to position [135, 0]
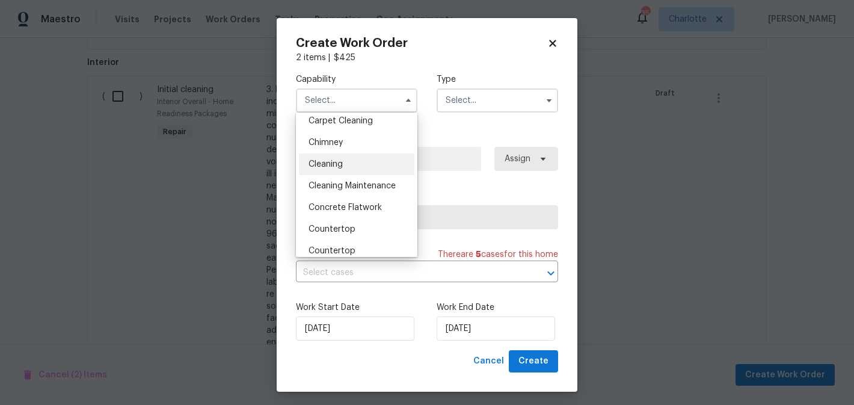
click at [384, 164] on div "Cleaning" at bounding box center [356, 164] width 115 height 22
type input "Cleaning"
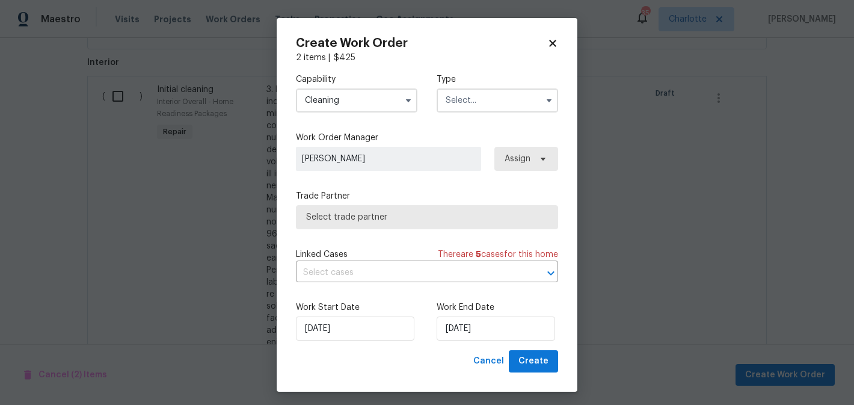
click at [509, 95] on input "text" at bounding box center [497, 100] width 121 height 24
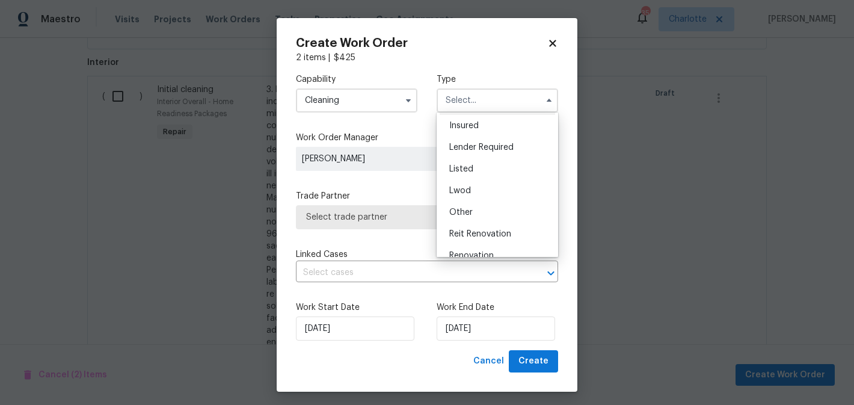
scroll to position [143, 0]
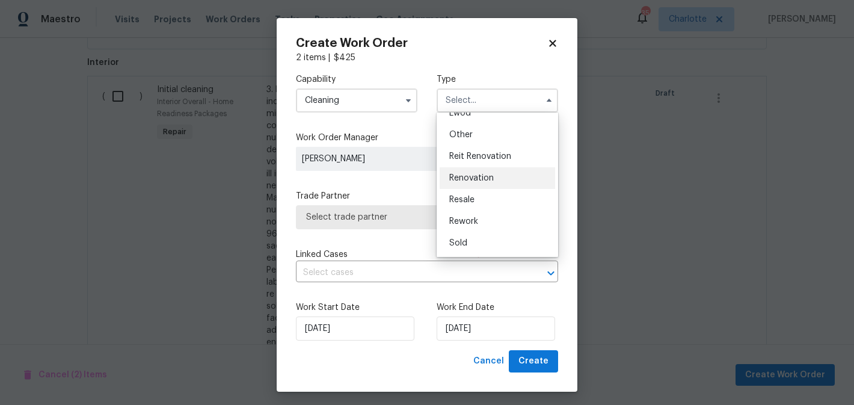
click at [501, 183] on div "Renovation" at bounding box center [497, 178] width 115 height 22
type input "Renovation"
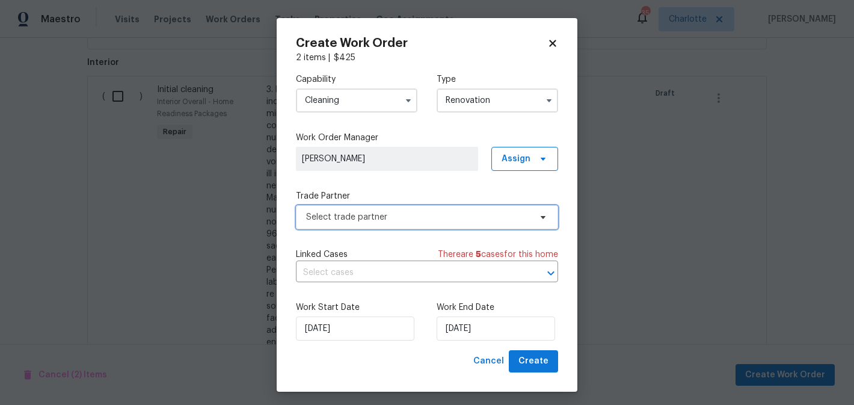
click at [456, 216] on span "Select trade partner" at bounding box center [418, 217] width 224 height 12
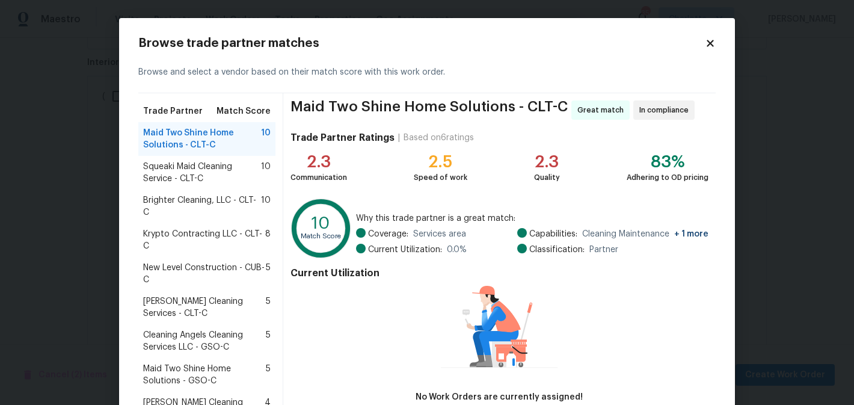
click at [225, 233] on span "Krypto Contracting LLC - CLT-C" at bounding box center [204, 240] width 122 height 24
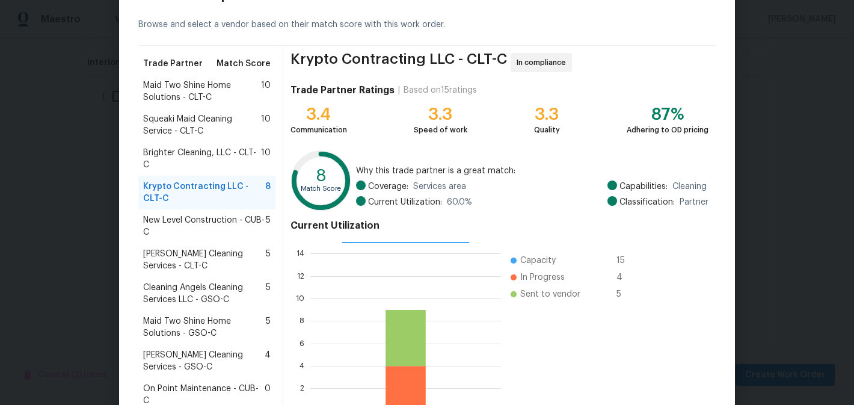
scroll to position [130, 0]
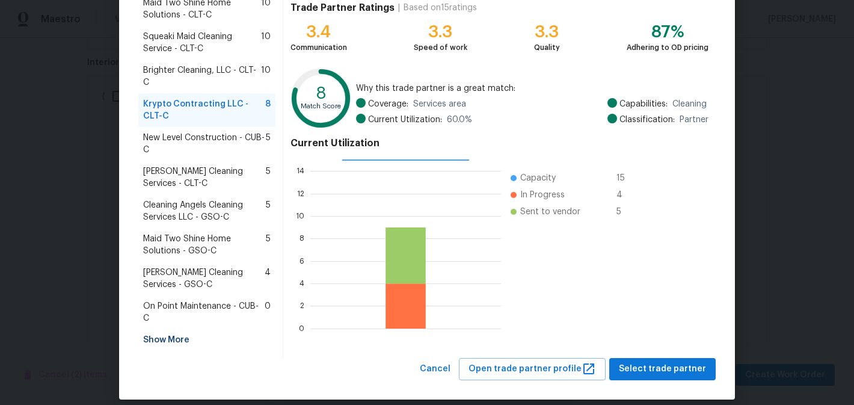
click at [655, 341] on div "Krypto Contracting LLC - CLT-C In compliance Trade Partner Ratings | Based on 1…" at bounding box center [499, 160] width 432 height 394
click at [667, 361] on span "Select trade partner" at bounding box center [662, 368] width 87 height 15
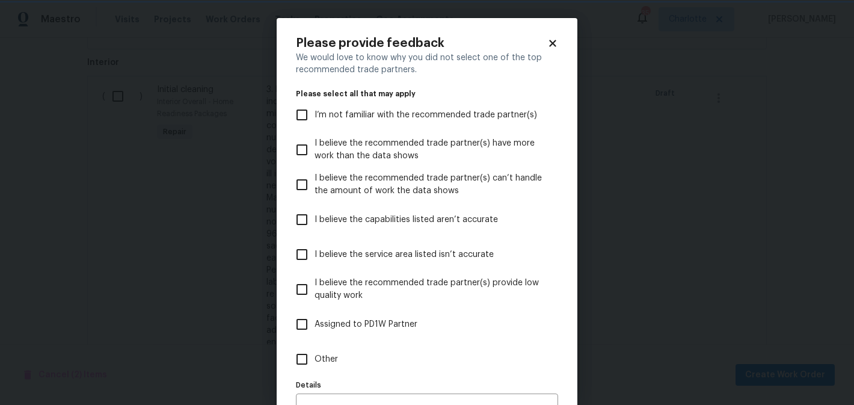
scroll to position [0, 0]
click at [336, 354] on span "Other" at bounding box center [325, 359] width 23 height 13
click at [314, 354] on input "Other" at bounding box center [301, 358] width 25 height 25
checkbox input "true"
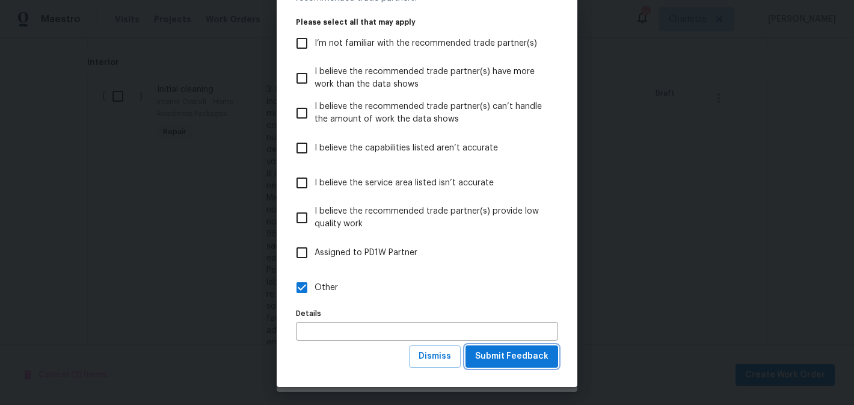
click at [532, 354] on span "Submit Feedback" at bounding box center [511, 356] width 73 height 15
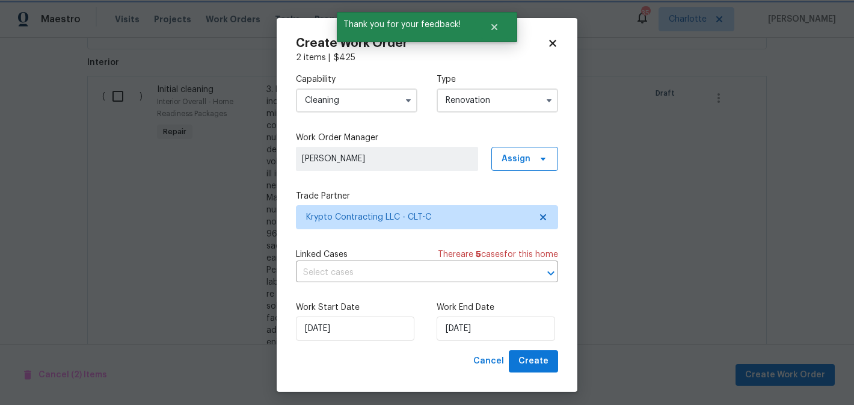
scroll to position [0, 0]
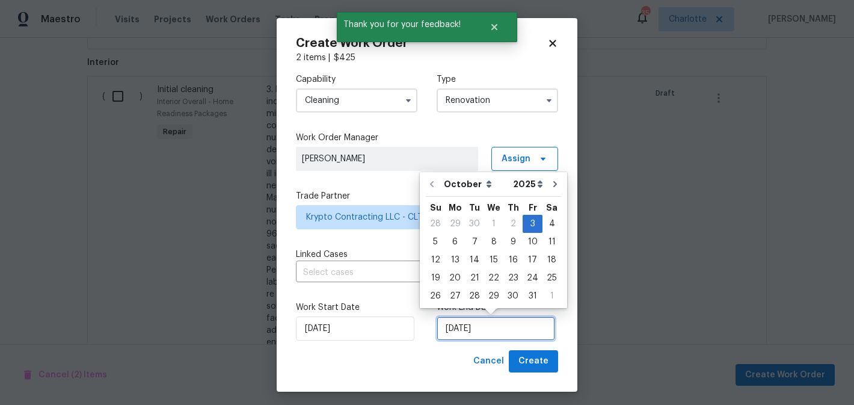
click at [489, 329] on input "[DATE]" at bounding box center [496, 328] width 118 height 24
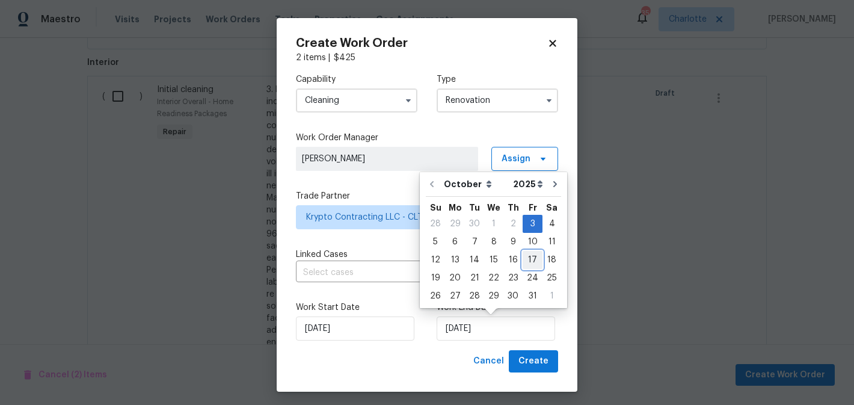
click at [522, 257] on div "17" at bounding box center [532, 259] width 20 height 17
type input "[DATE]"
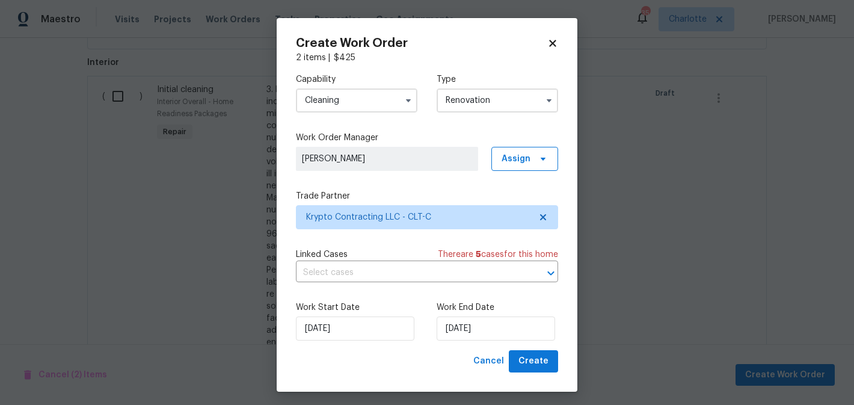
click at [539, 373] on div "Create Work Order 2 items | $ 425 Capability Cleaning Type Renovation Work Orde…" at bounding box center [427, 204] width 301 height 373
click at [538, 367] on span "Create" at bounding box center [533, 361] width 30 height 15
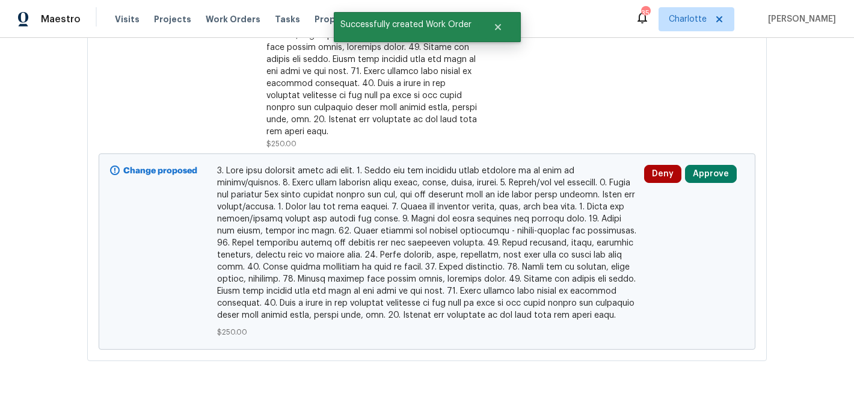
scroll to position [697, 0]
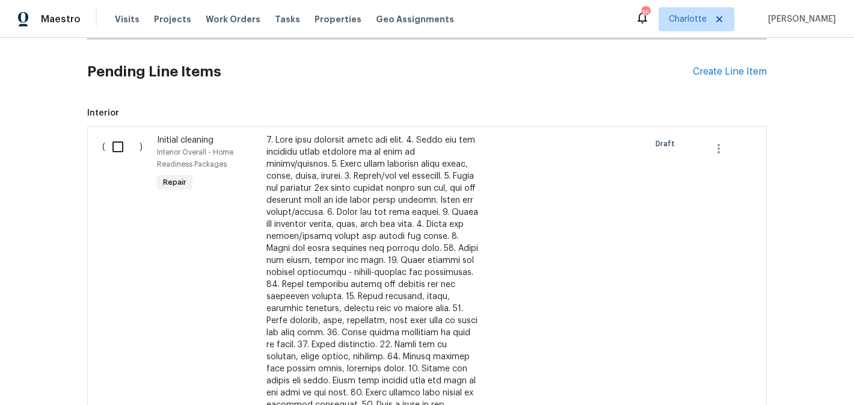
scroll to position [350, 0]
click at [111, 146] on input "checkbox" at bounding box center [122, 147] width 34 height 25
checkbox input "true"
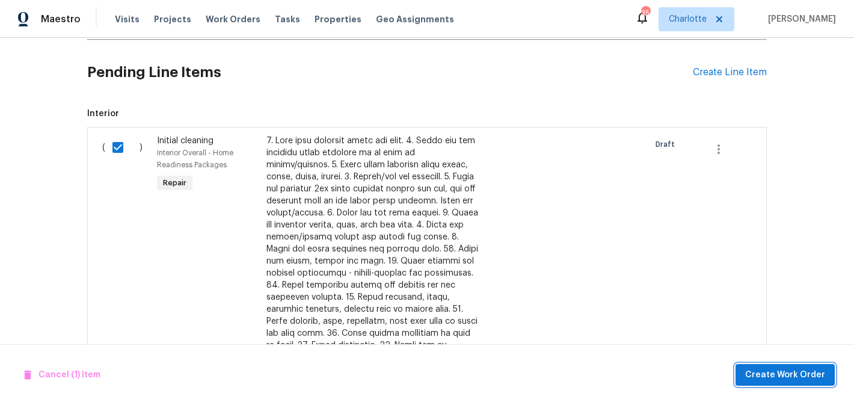
click at [793, 382] on button "Create Work Order" at bounding box center [784, 375] width 99 height 22
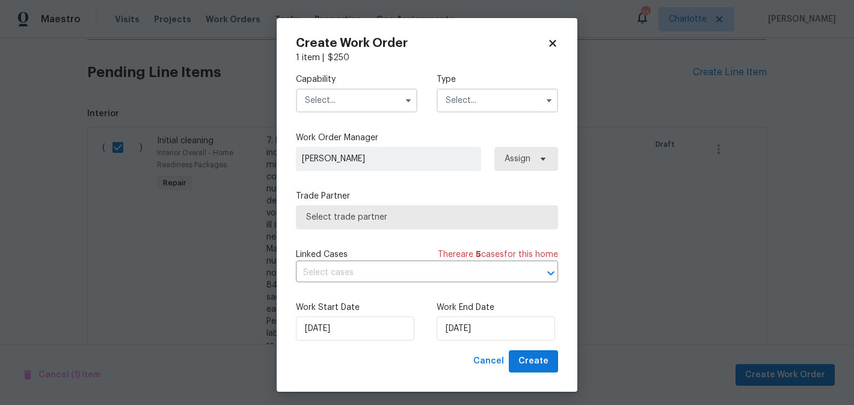
click at [365, 101] on input "text" at bounding box center [356, 100] width 121 height 24
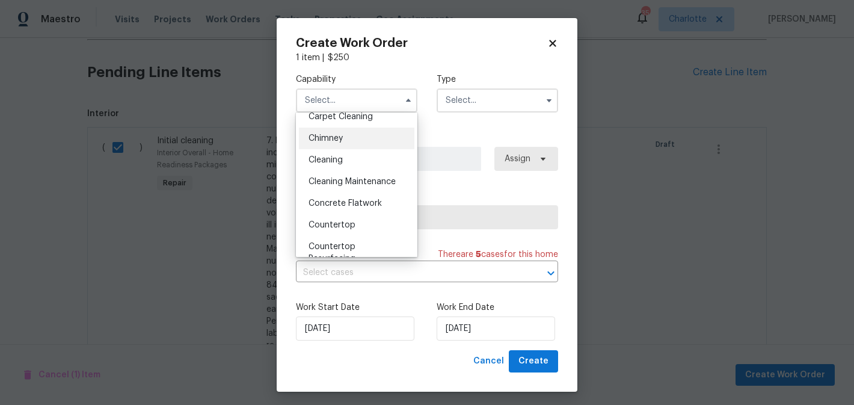
scroll to position [156, 0]
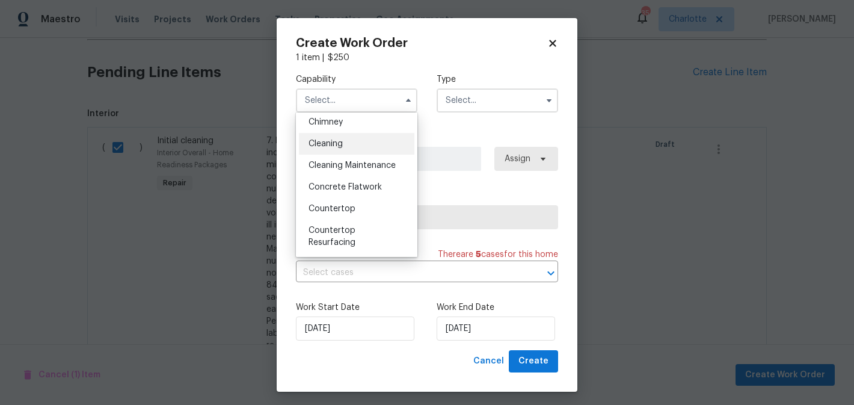
click at [344, 144] on div "Cleaning" at bounding box center [356, 144] width 115 height 22
type input "Cleaning"
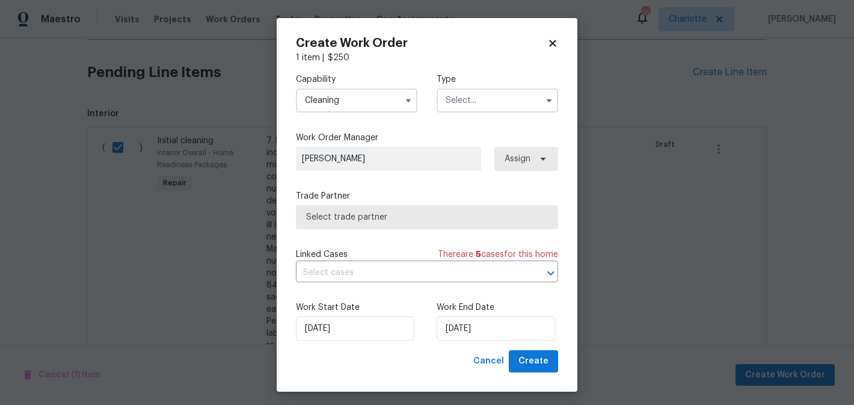
click at [534, 95] on input "text" at bounding box center [497, 100] width 121 height 24
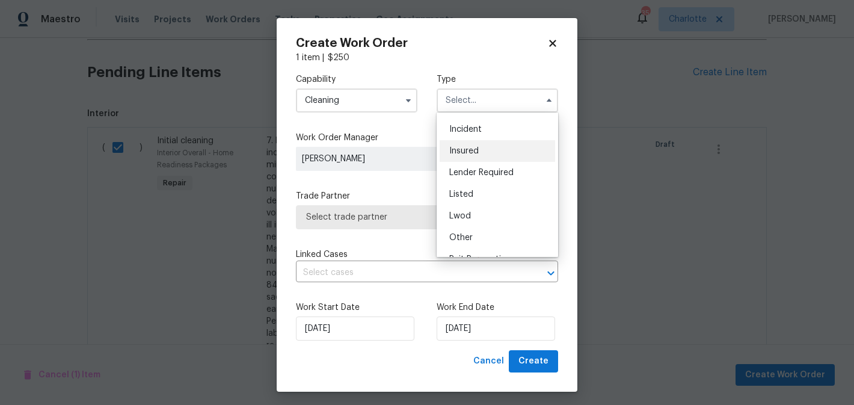
scroll to position [143, 0]
click at [481, 182] on span "Renovation" at bounding box center [471, 178] width 44 height 8
type input "Renovation"
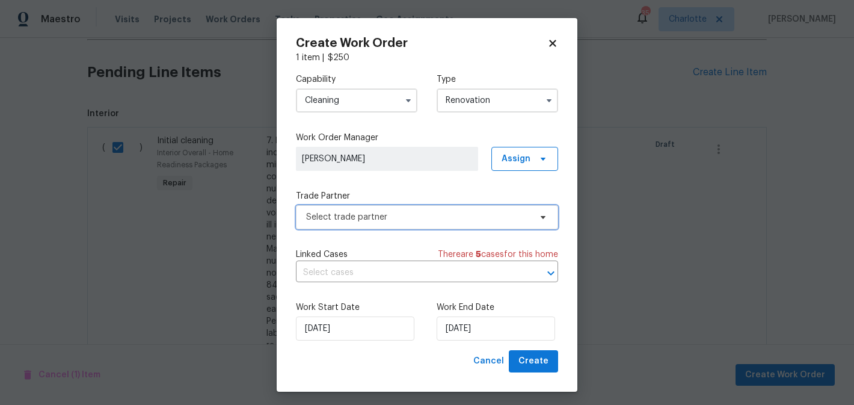
click at [470, 219] on span "Select trade partner" at bounding box center [418, 217] width 224 height 12
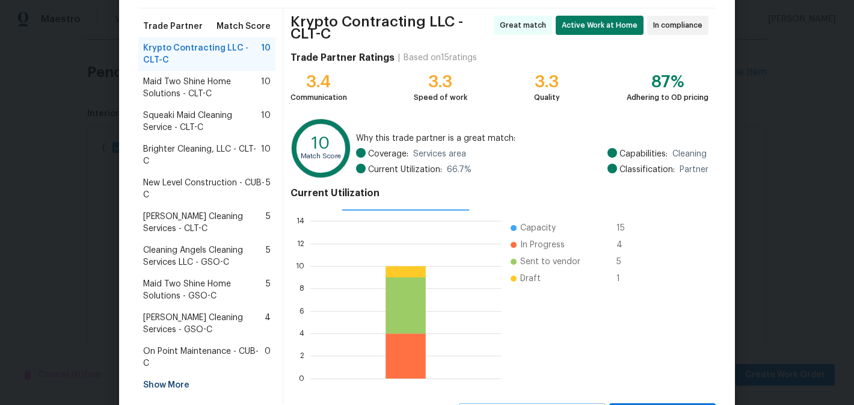
scroll to position [130, 0]
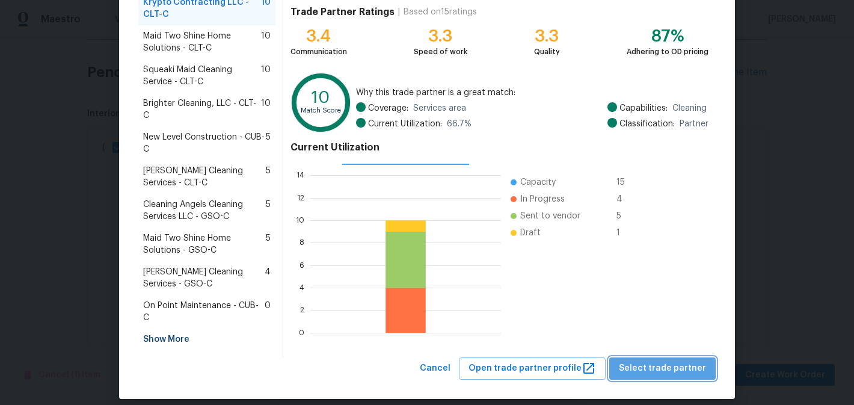
click at [691, 361] on span "Select trade partner" at bounding box center [662, 368] width 87 height 15
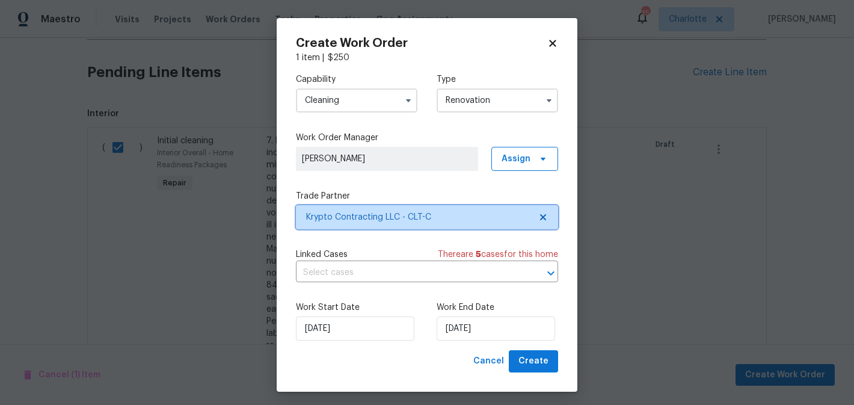
scroll to position [5, 0]
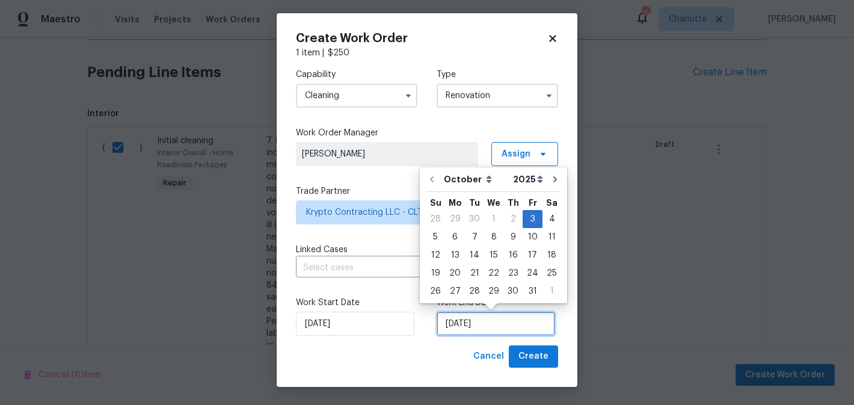
click at [506, 320] on input "[DATE]" at bounding box center [496, 323] width 118 height 24
click at [527, 259] on div "17" at bounding box center [532, 255] width 20 height 17
type input "[DATE]"
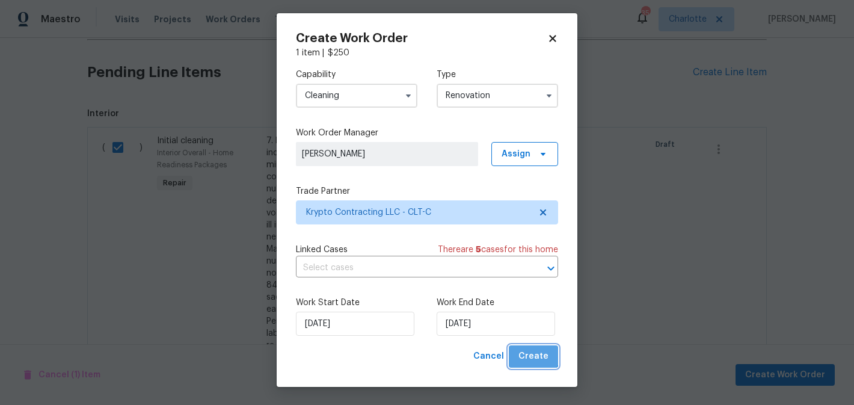
click at [533, 349] on span "Create" at bounding box center [533, 356] width 30 height 15
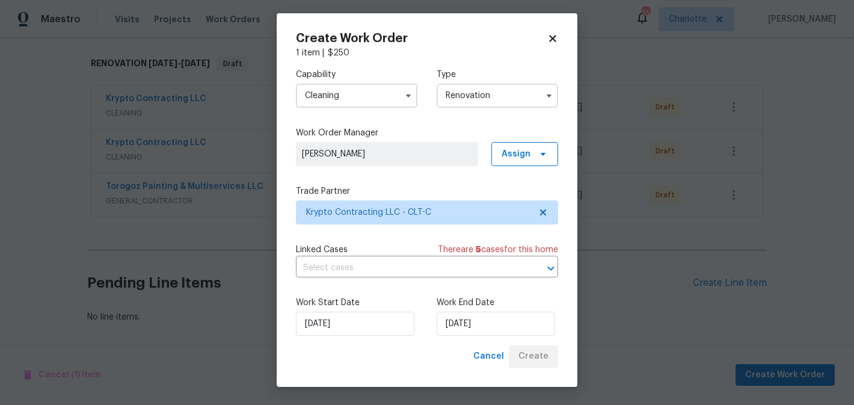
scroll to position [183, 0]
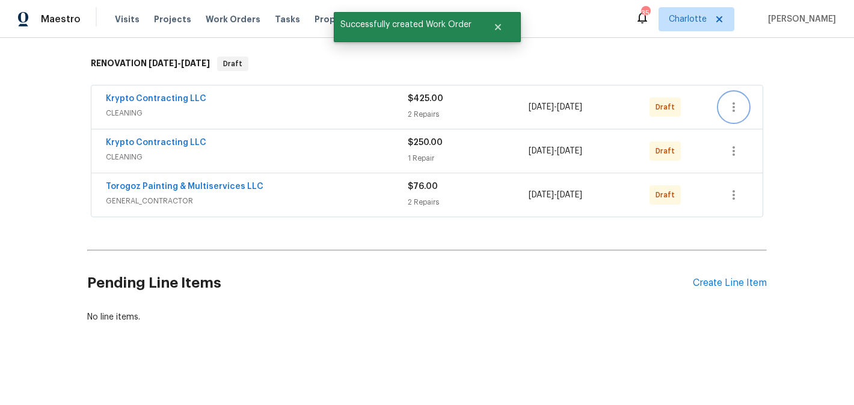
click at [729, 110] on icon "button" at bounding box center [733, 107] width 14 height 14
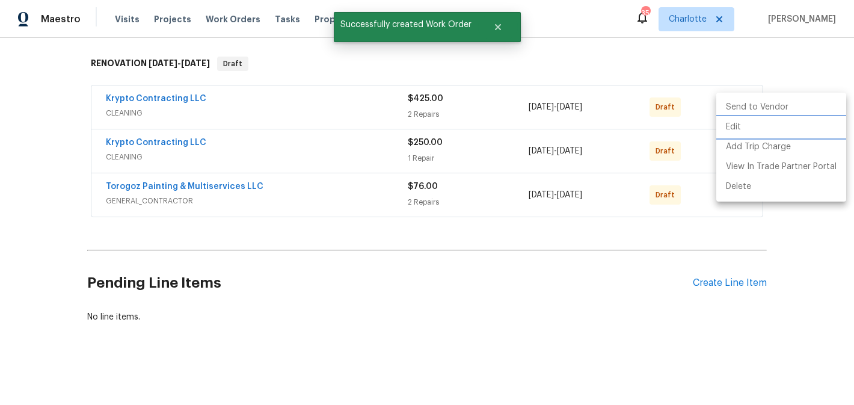
click at [737, 127] on li "Edit" at bounding box center [781, 127] width 130 height 20
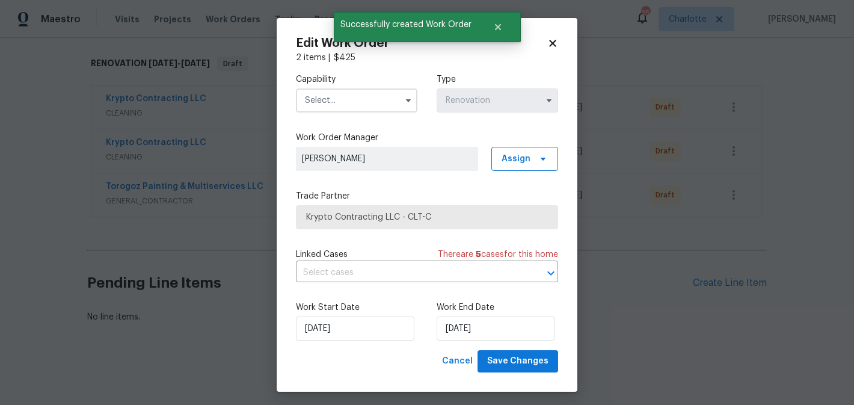
click at [357, 100] on input "text" at bounding box center [356, 100] width 121 height 24
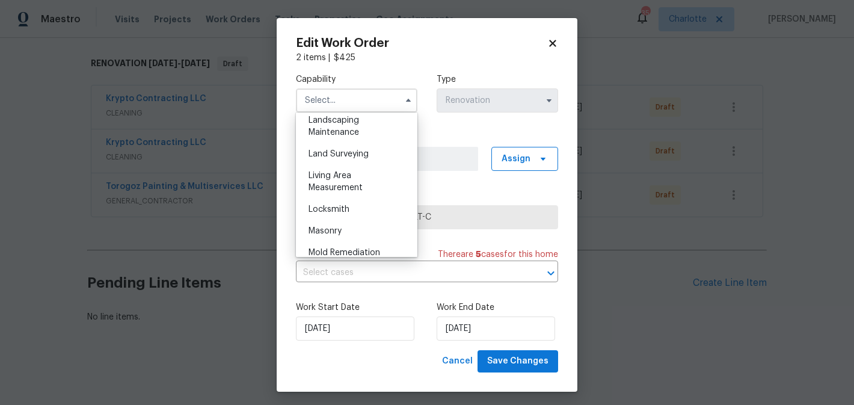
scroll to position [788, 0]
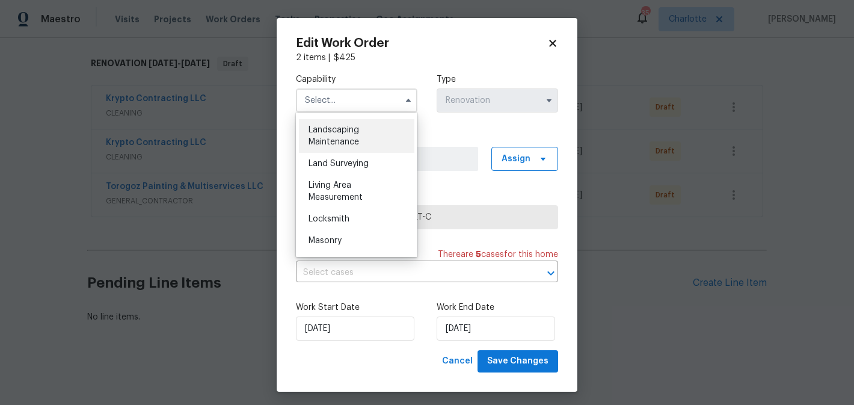
click at [352, 140] on span "Landscaping Maintenance" at bounding box center [333, 136] width 51 height 20
type input "Landscaping Maintenance"
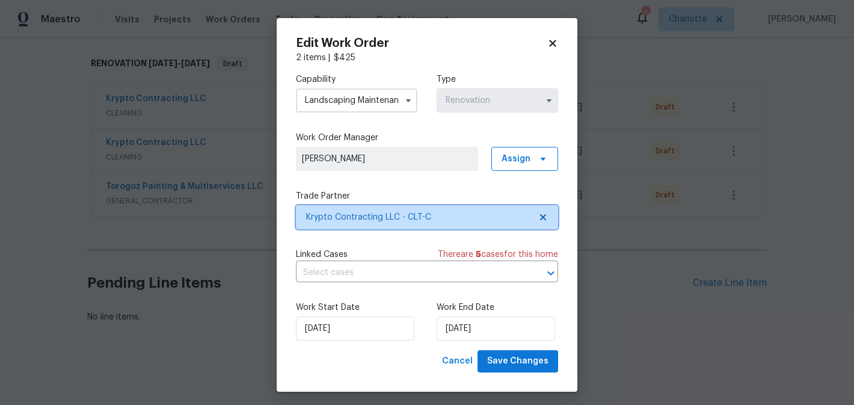
click at [453, 226] on span "Krypto Contracting LLC - CLT-C" at bounding box center [427, 217] width 262 height 24
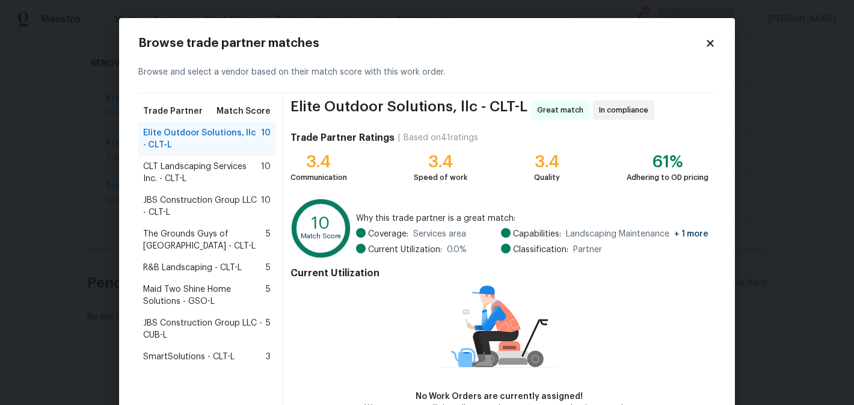
click at [167, 179] on span "CLT Landscaping Services Inc. - CLT-L" at bounding box center [202, 173] width 118 height 24
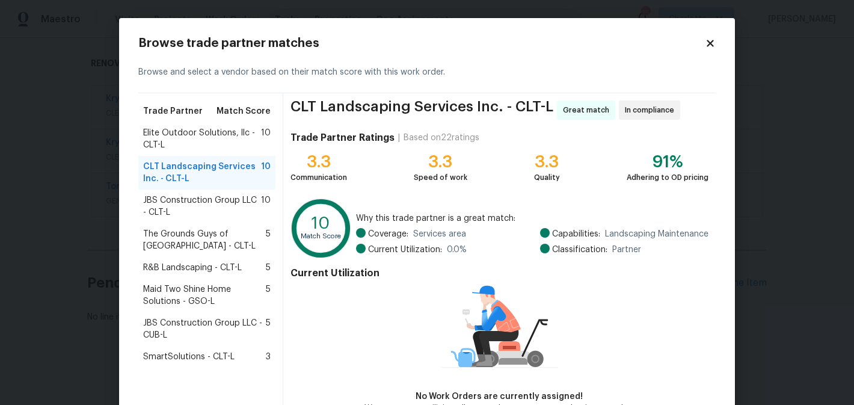
scroll to position [75, 0]
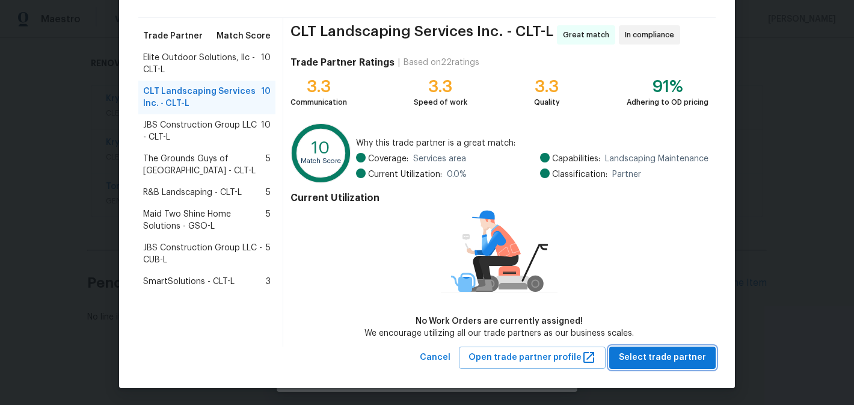
click at [663, 363] on span "Select trade partner" at bounding box center [662, 357] width 87 height 15
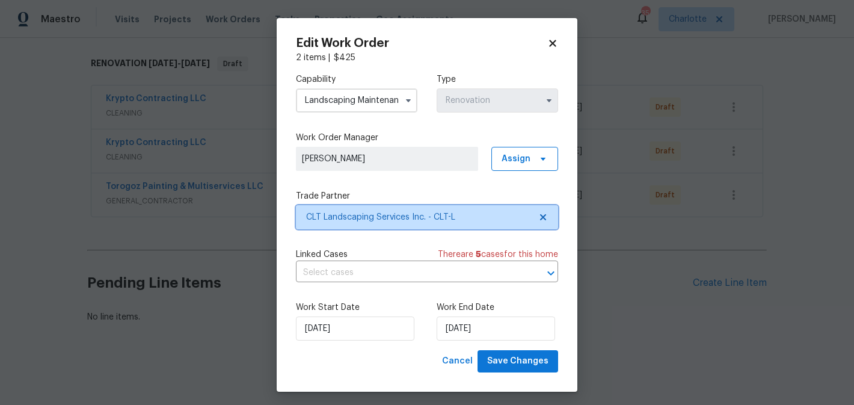
scroll to position [0, 0]
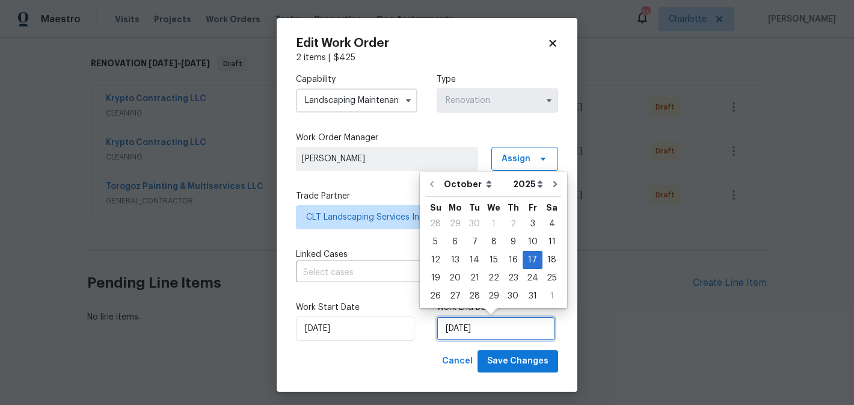
click at [514, 334] on input "[DATE]" at bounding box center [496, 328] width 118 height 24
click at [503, 240] on div "9" at bounding box center [512, 241] width 19 height 17
type input "[DATE]"
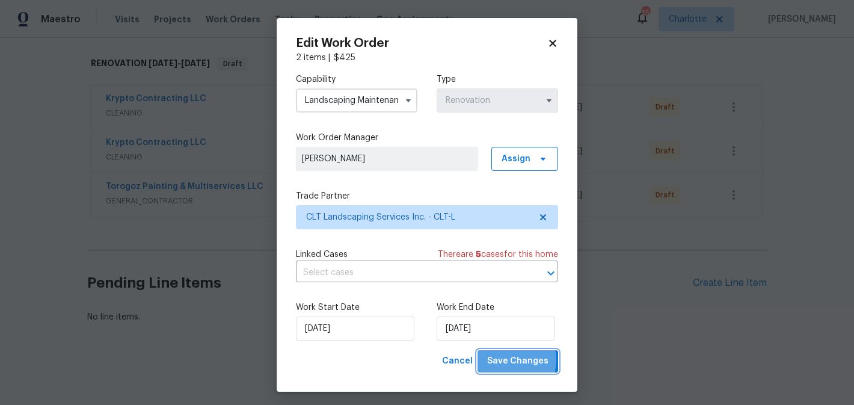
click at [510, 360] on span "Save Changes" at bounding box center [517, 361] width 61 height 15
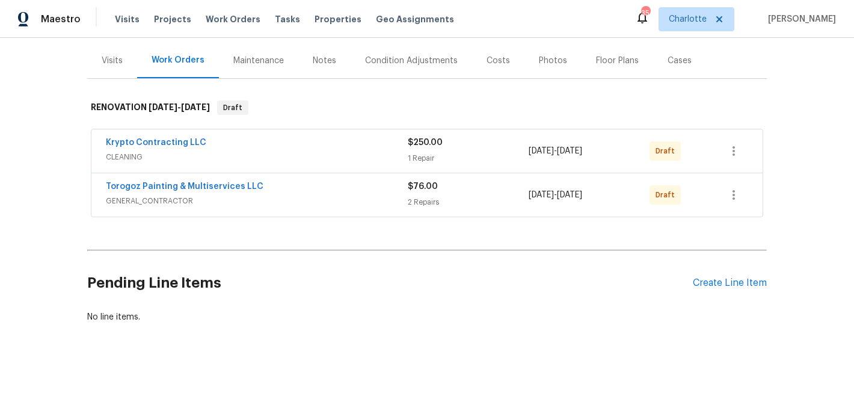
scroll to position [139, 0]
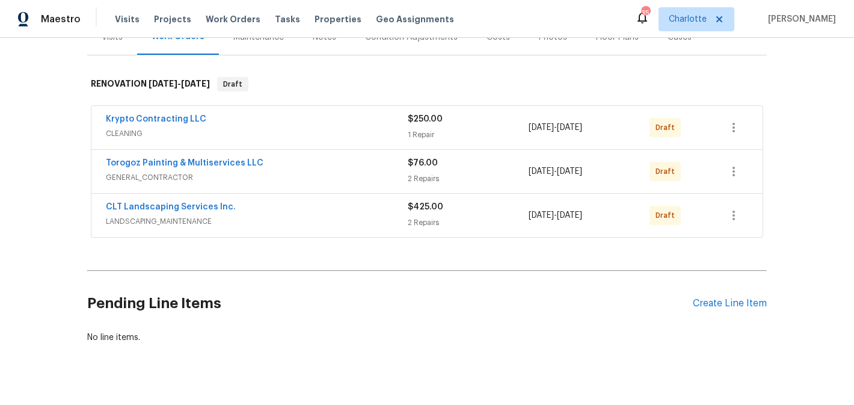
scroll to position [183, 0]
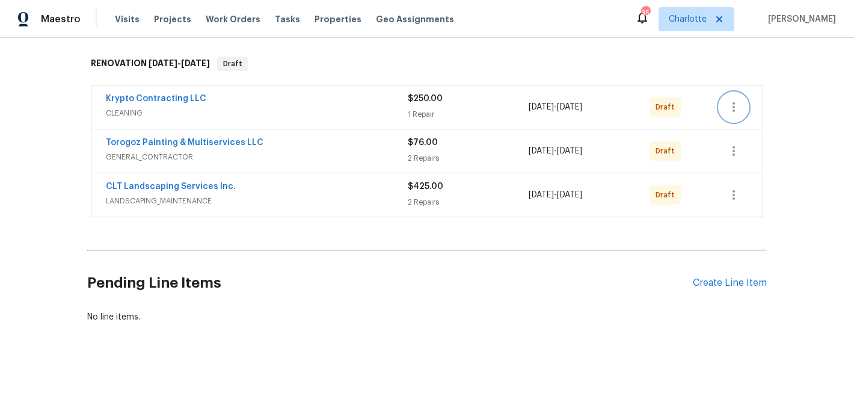
click at [740, 105] on icon "button" at bounding box center [733, 107] width 14 height 14
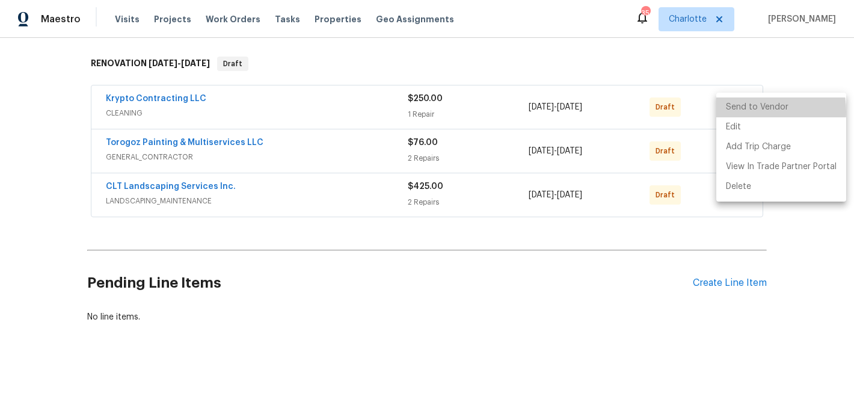
click at [739, 112] on li "Send to Vendor" at bounding box center [781, 107] width 130 height 20
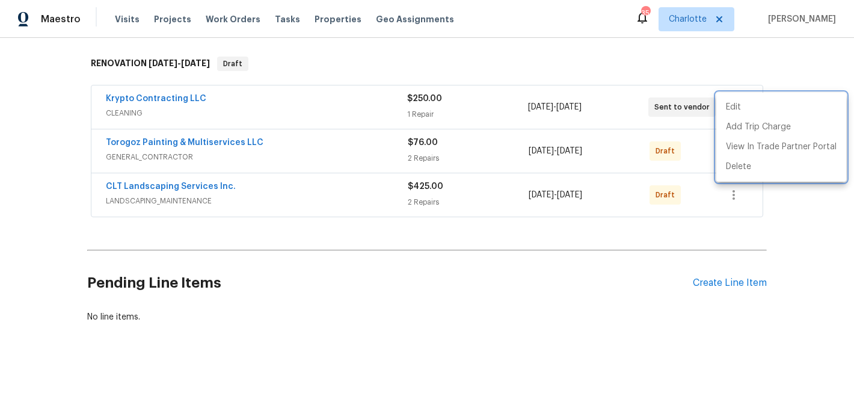
click at [708, 167] on div at bounding box center [427, 202] width 854 height 405
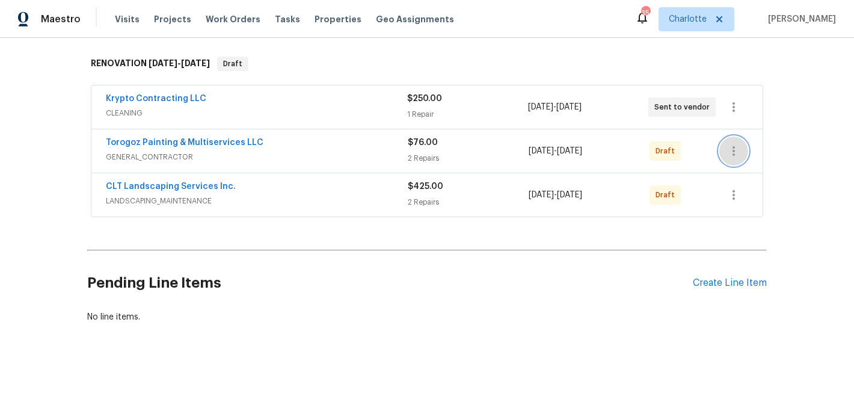
click at [736, 158] on button "button" at bounding box center [733, 150] width 29 height 29
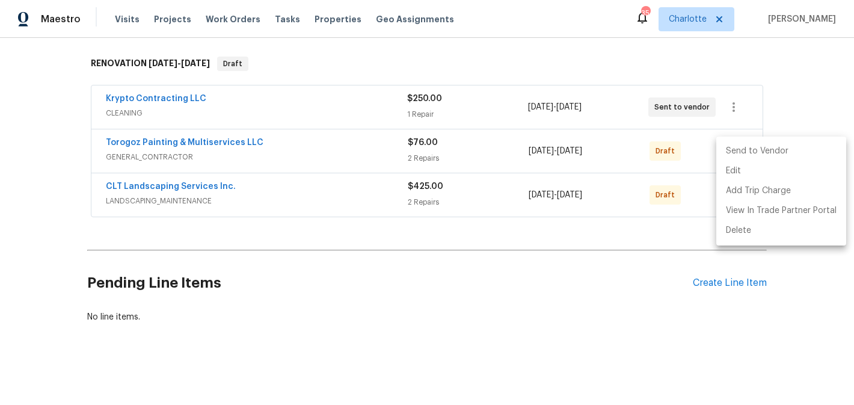
click at [740, 153] on li "Send to Vendor" at bounding box center [781, 151] width 130 height 20
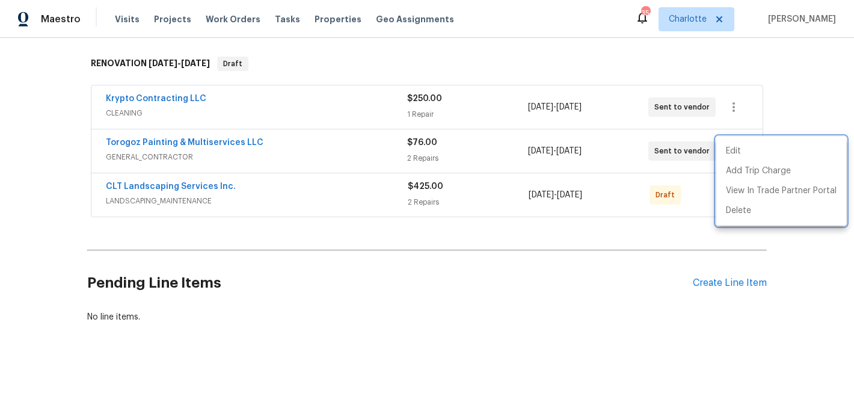
click at [692, 197] on div at bounding box center [427, 202] width 854 height 405
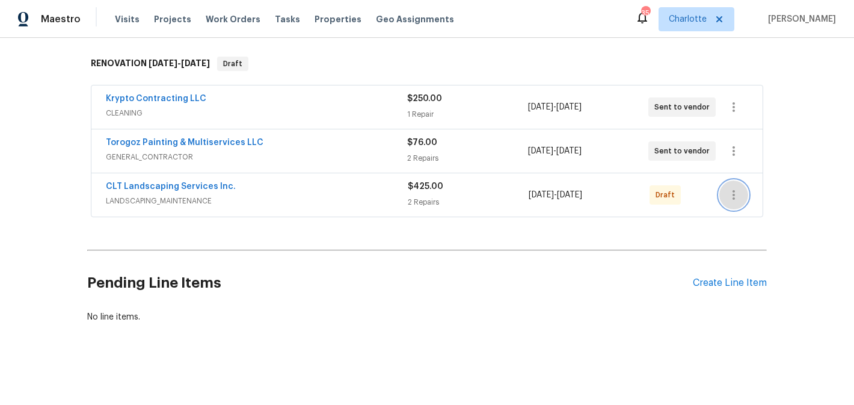
click at [736, 195] on icon "button" at bounding box center [733, 195] width 14 height 14
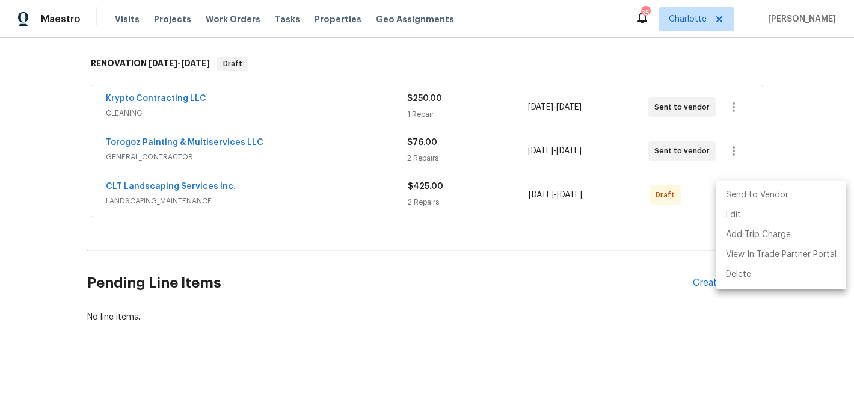
click at [736, 195] on li "Send to Vendor" at bounding box center [781, 195] width 130 height 20
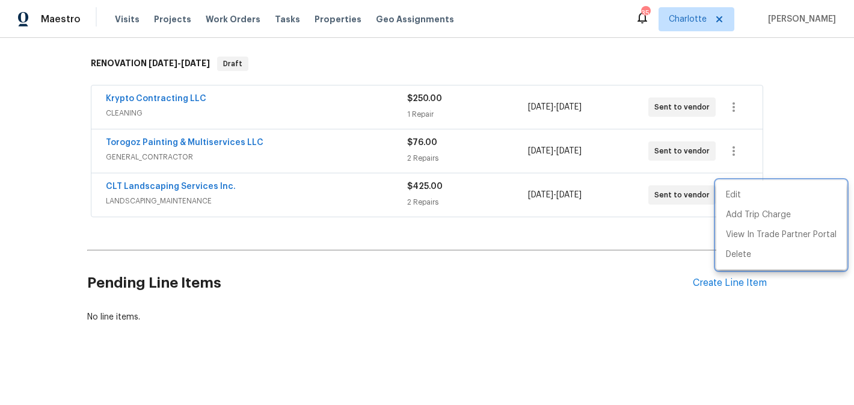
click at [171, 185] on div at bounding box center [427, 202] width 854 height 405
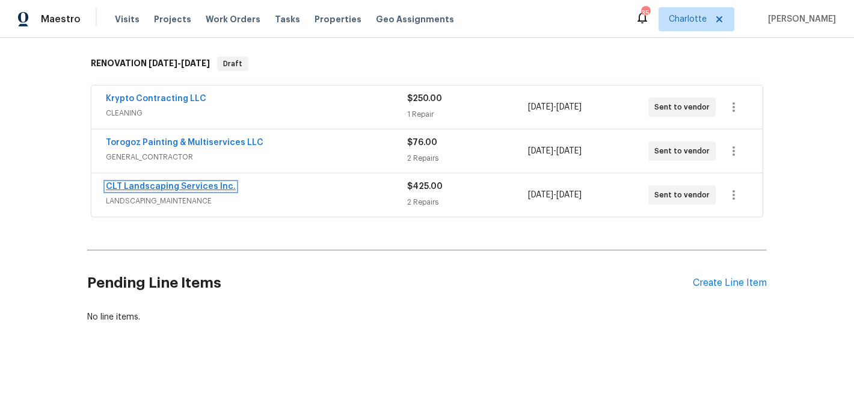
click at [179, 187] on link "CLT Landscaping Services Inc." at bounding box center [171, 186] width 130 height 8
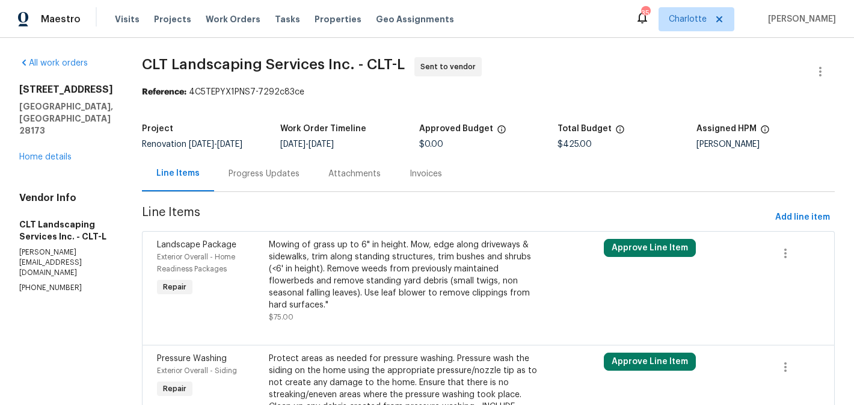
click at [276, 166] on div "Progress Updates" at bounding box center [264, 173] width 100 height 35
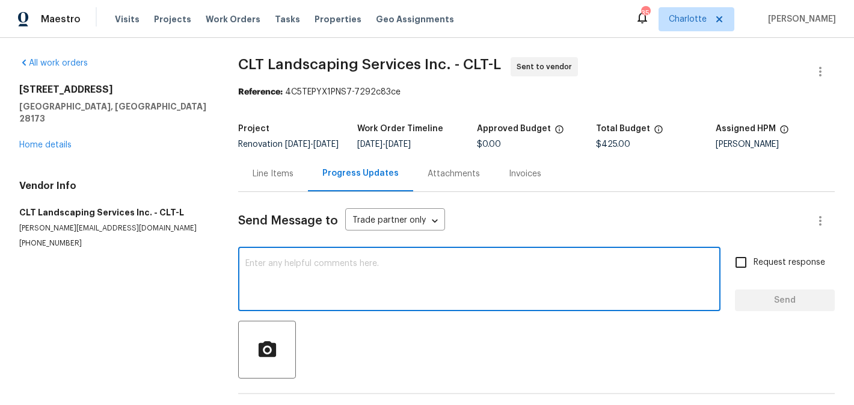
click at [317, 296] on textarea at bounding box center [479, 280] width 468 height 42
type textarea "will let you know when ready to schedule"
click at [750, 269] on input "Request response" at bounding box center [740, 262] width 25 height 25
checkbox input "true"
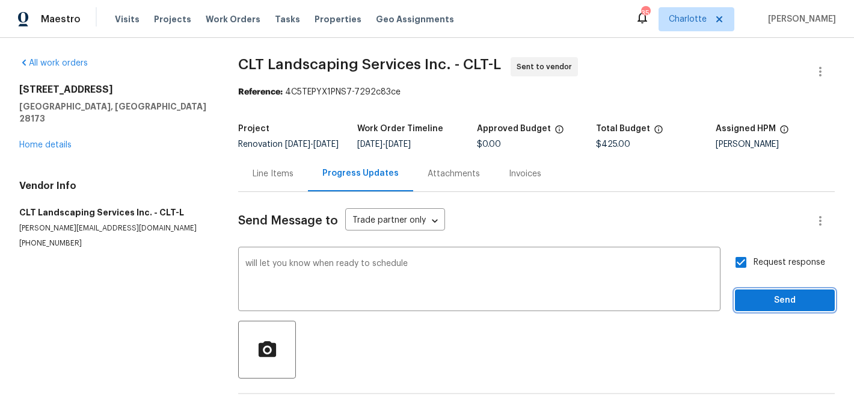
click at [784, 307] on span "Send" at bounding box center [784, 300] width 81 height 15
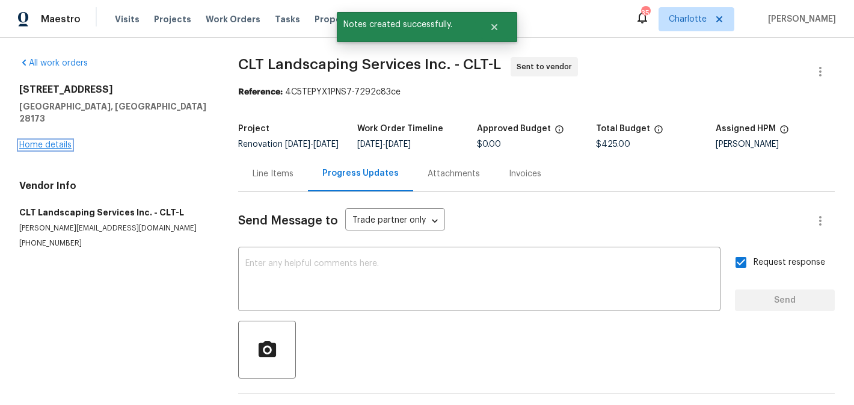
click at [46, 141] on link "Home details" at bounding box center [45, 145] width 52 height 8
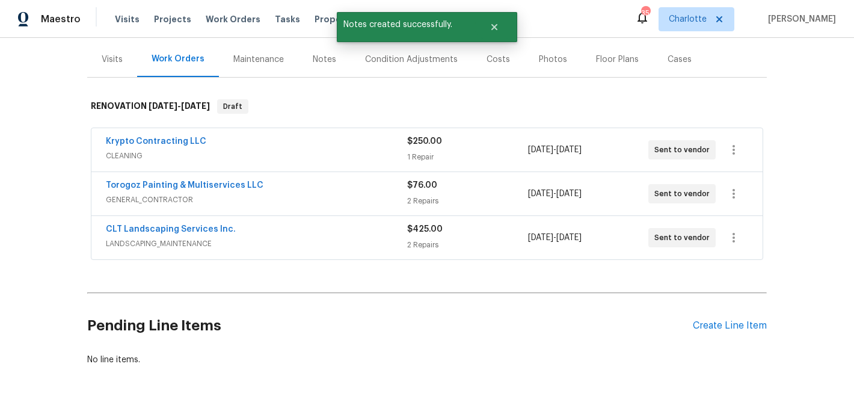
scroll to position [151, 0]
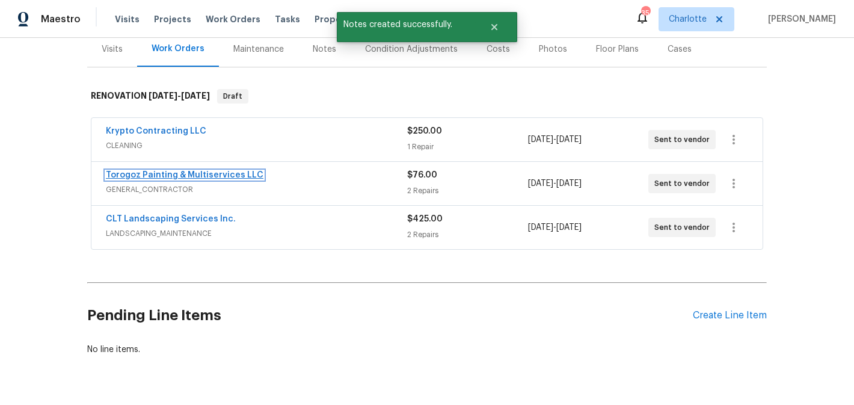
click at [195, 177] on link "Torogoz Painting & Multiservices LLC" at bounding box center [185, 175] width 158 height 8
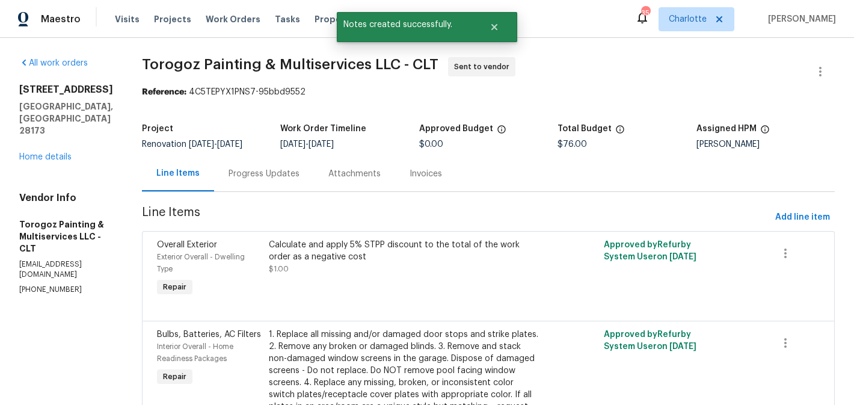
click at [299, 180] on div "Progress Updates" at bounding box center [263, 174] width 71 height 12
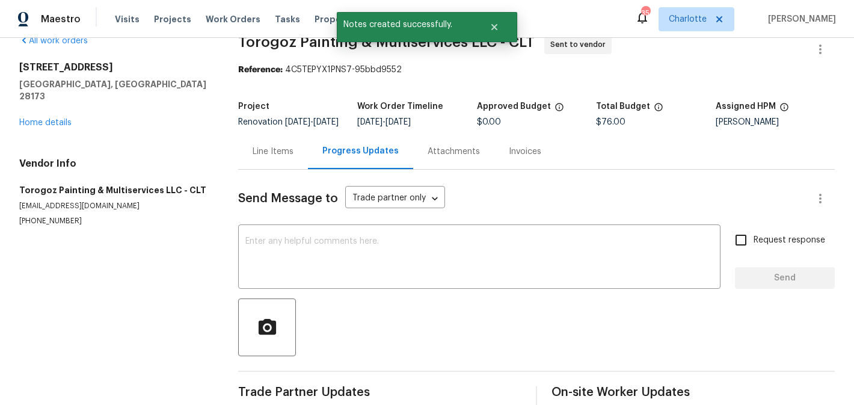
scroll to position [51, 0]
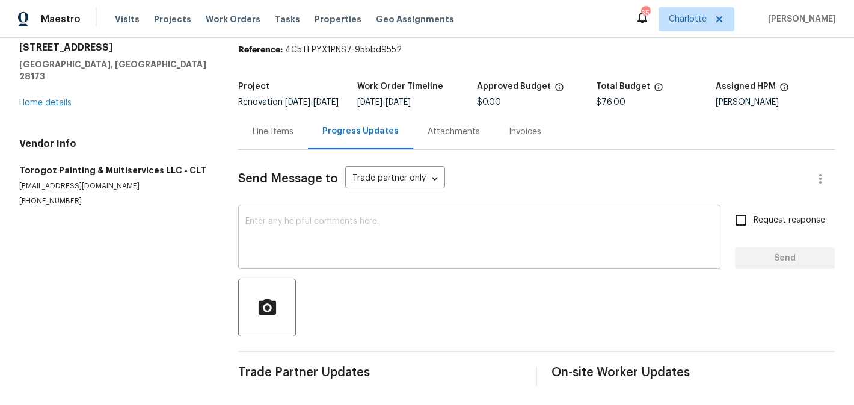
click at [357, 230] on textarea at bounding box center [479, 238] width 468 height 42
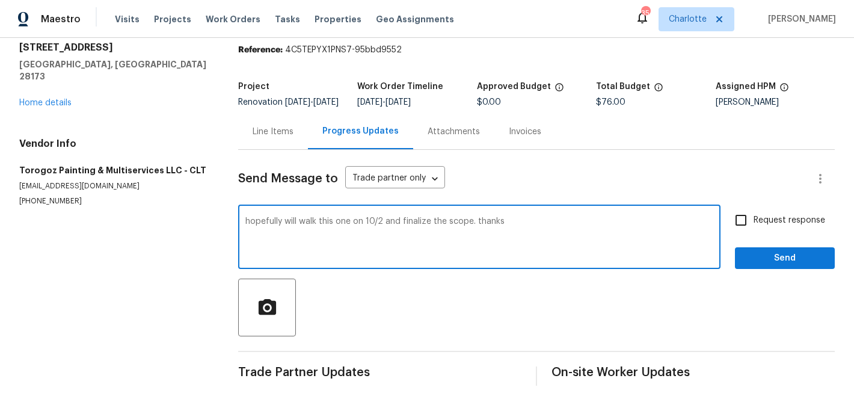
type textarea "hopefully will walk this one on 10/2 and finalize the scope. thanks"
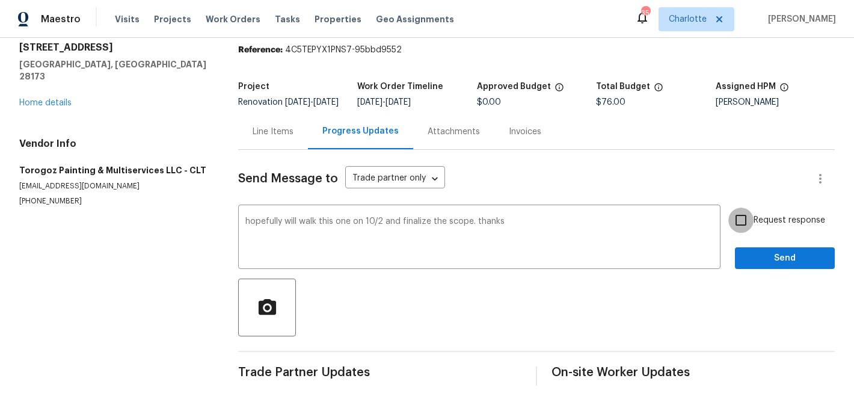
click at [752, 221] on input "Request response" at bounding box center [740, 219] width 25 height 25
checkbox input "true"
click at [767, 256] on span "Send" at bounding box center [784, 258] width 81 height 15
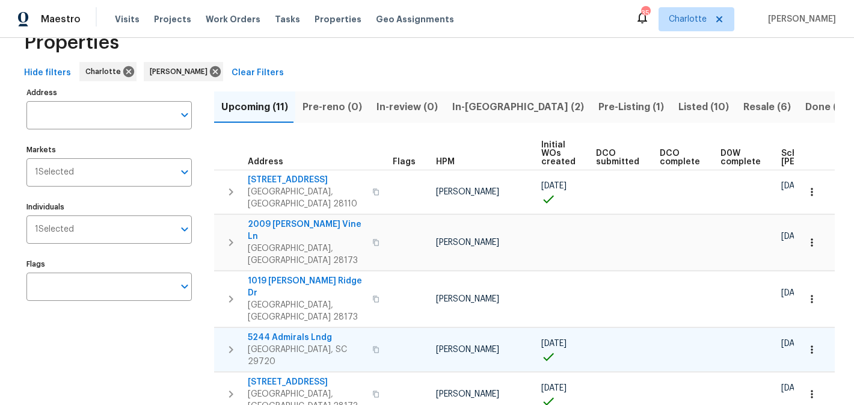
scroll to position [33, 0]
